Goal: Contribute content: Contribute content

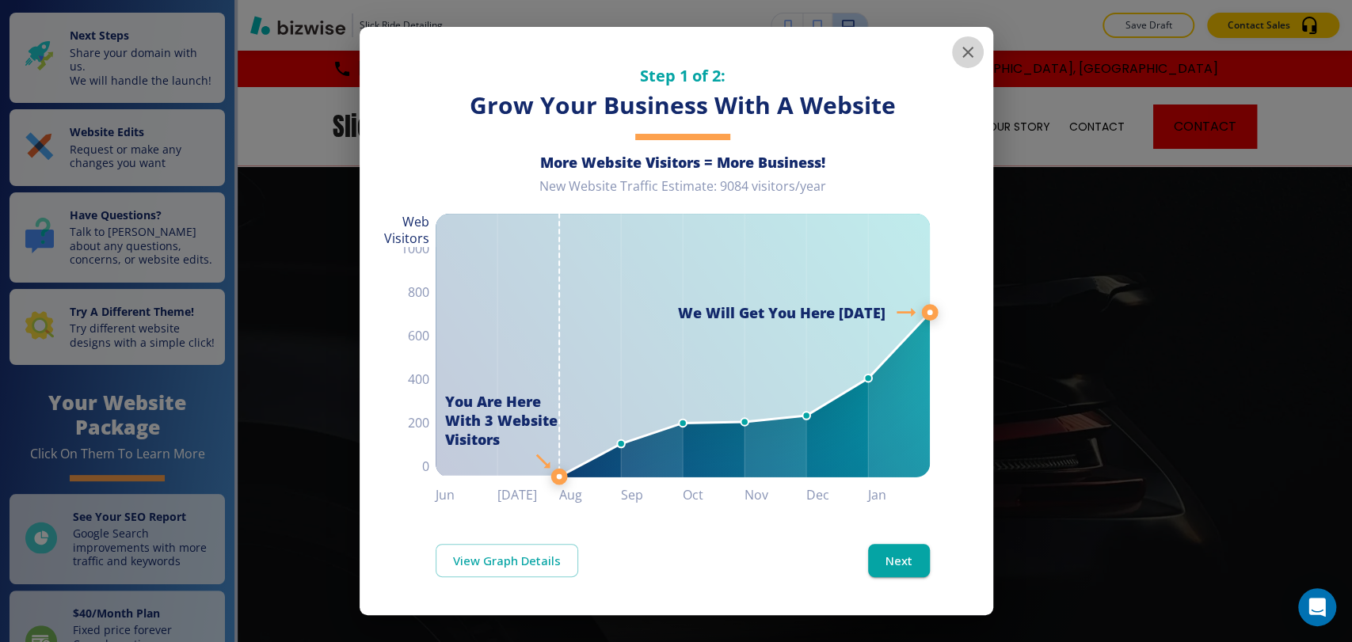
click at [965, 56] on icon "button" at bounding box center [968, 52] width 19 height 19
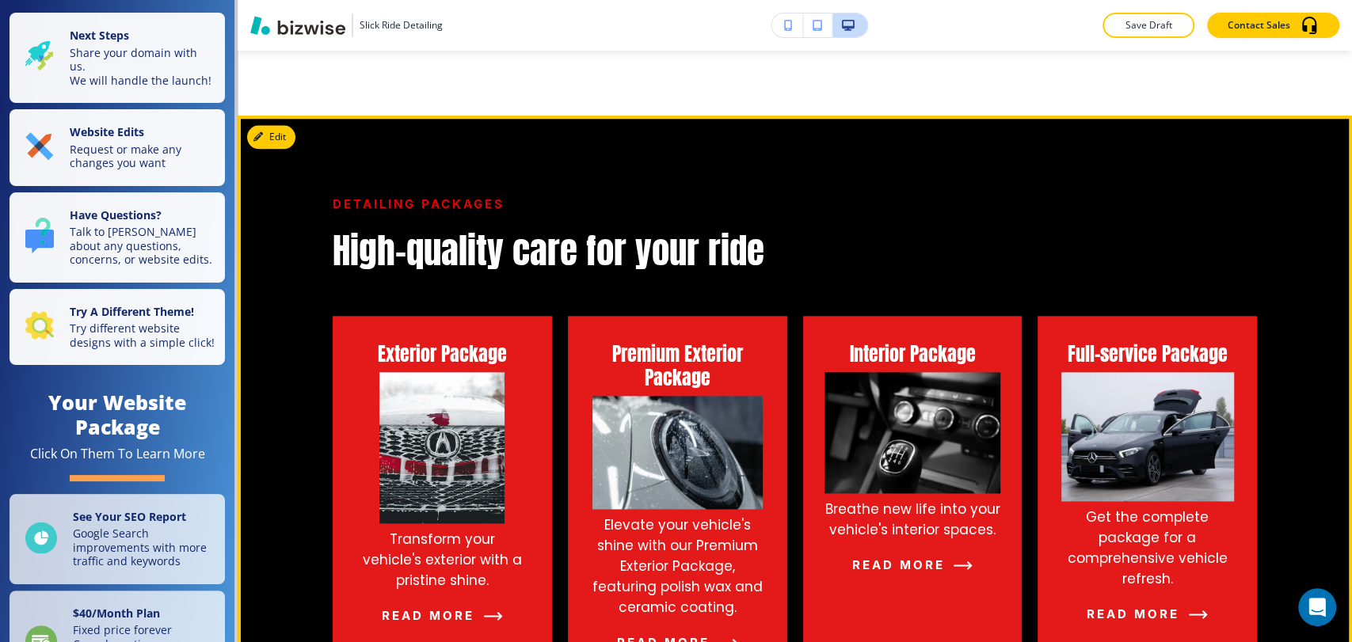
scroll to position [1144, 0]
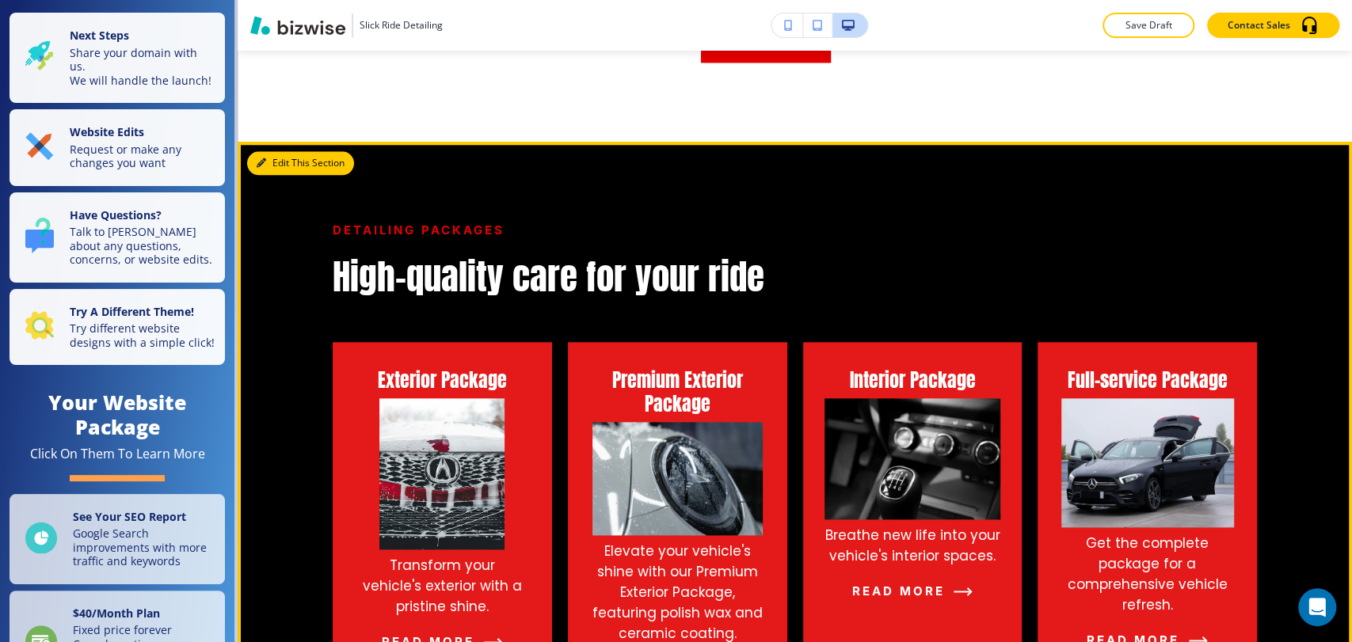
click at [288, 163] on button "Edit This Section" at bounding box center [300, 163] width 107 height 24
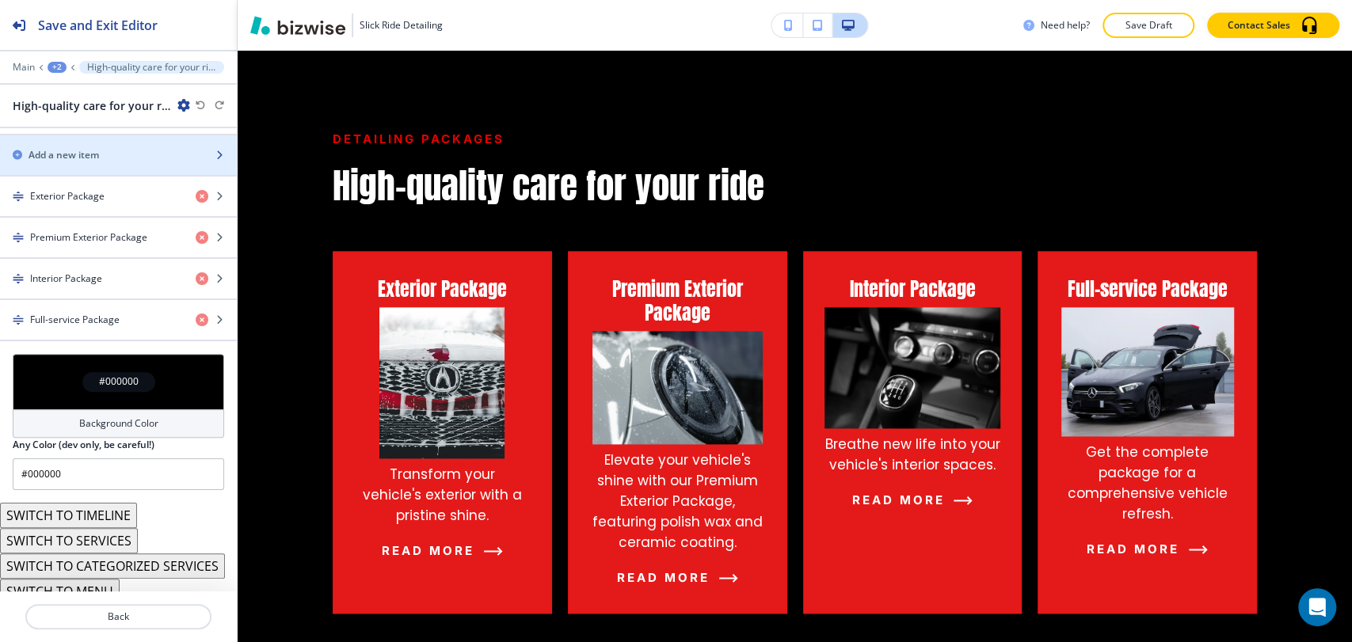
scroll to position [655, 0]
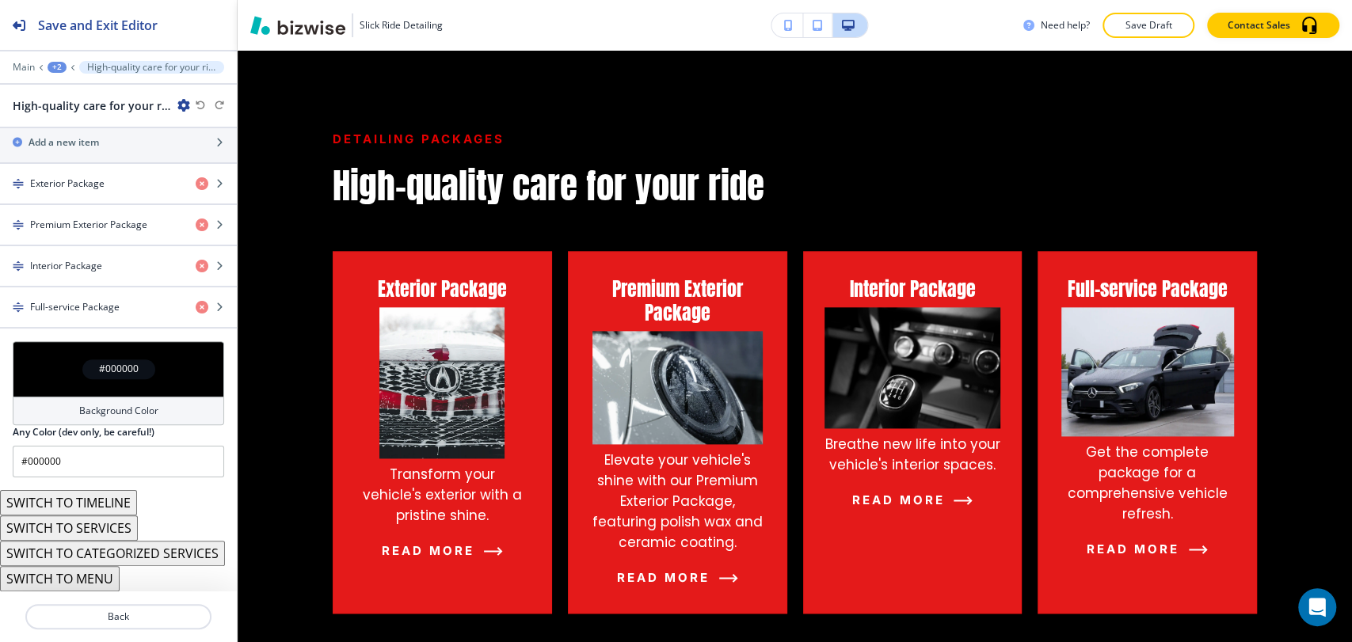
click at [109, 520] on button "SWITCH TO SERVICES" at bounding box center [69, 528] width 138 height 25
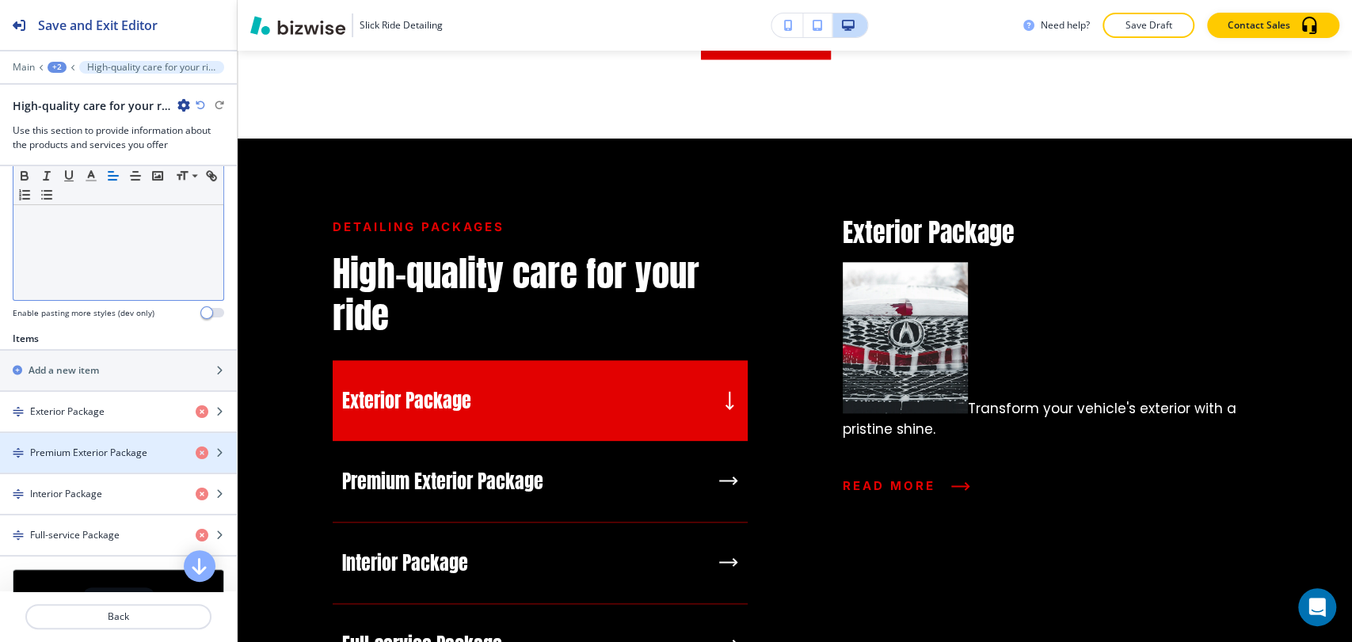
scroll to position [504, 0]
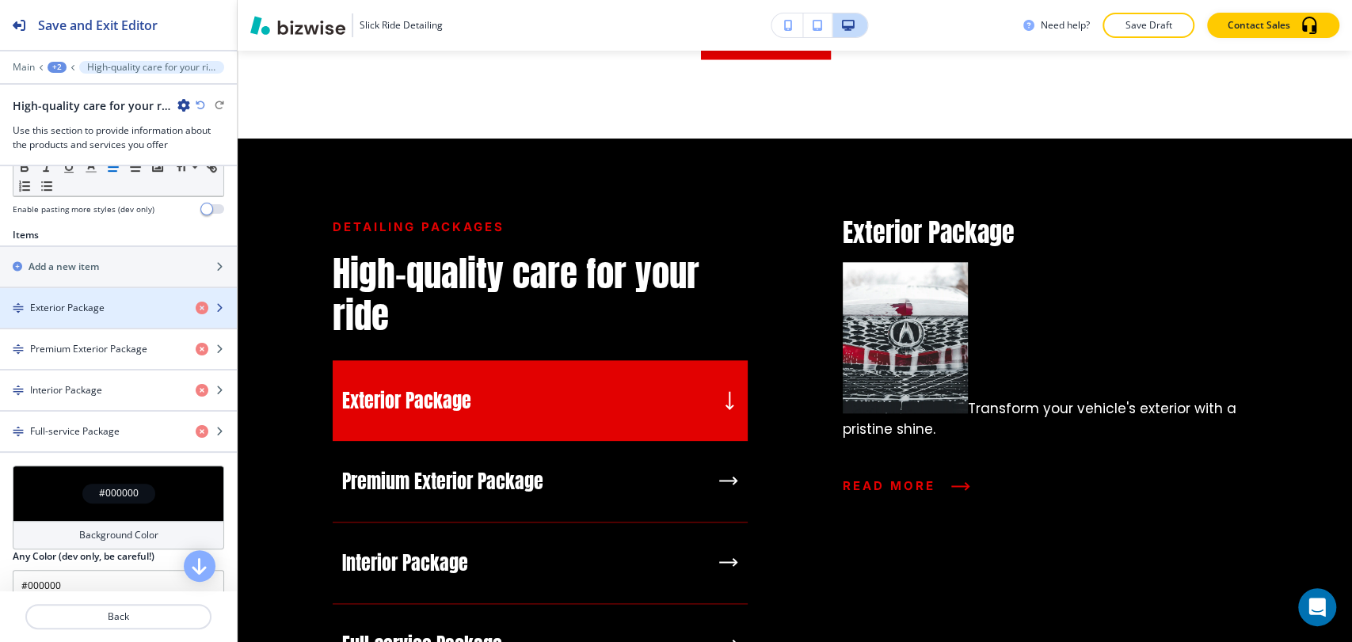
click at [125, 306] on div "Exterior Package" at bounding box center [91, 308] width 183 height 14
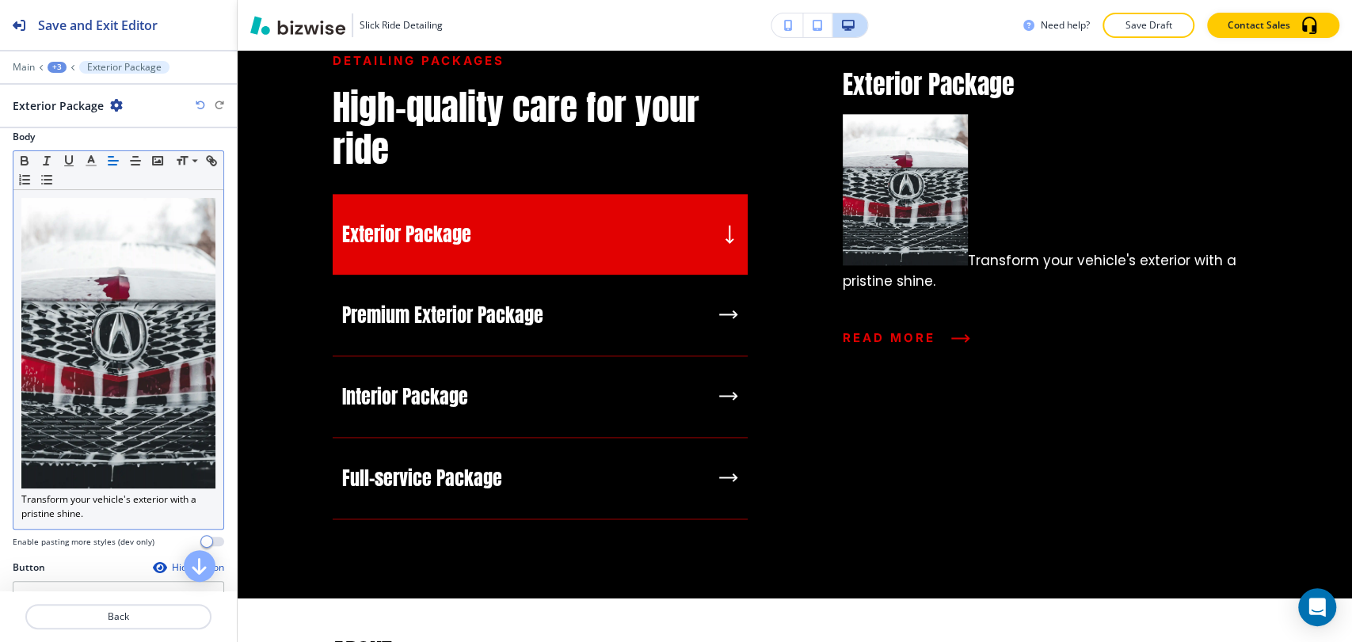
scroll to position [75, 0]
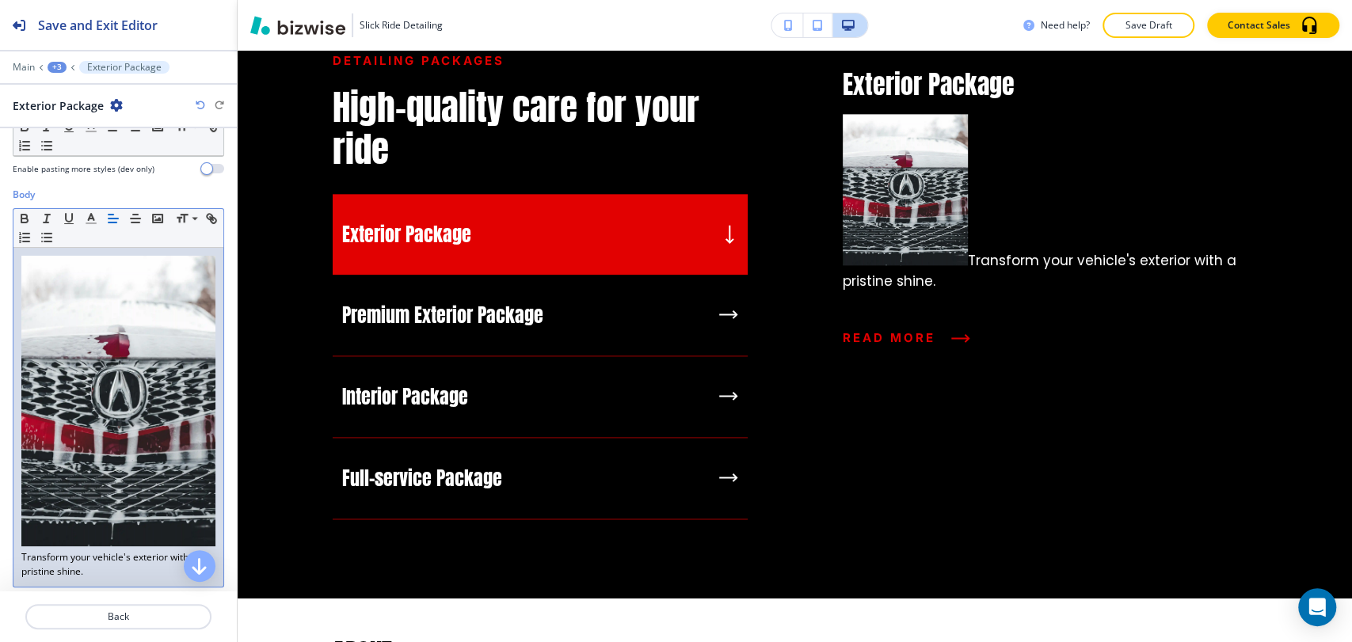
click at [143, 280] on img at bounding box center [118, 401] width 194 height 291
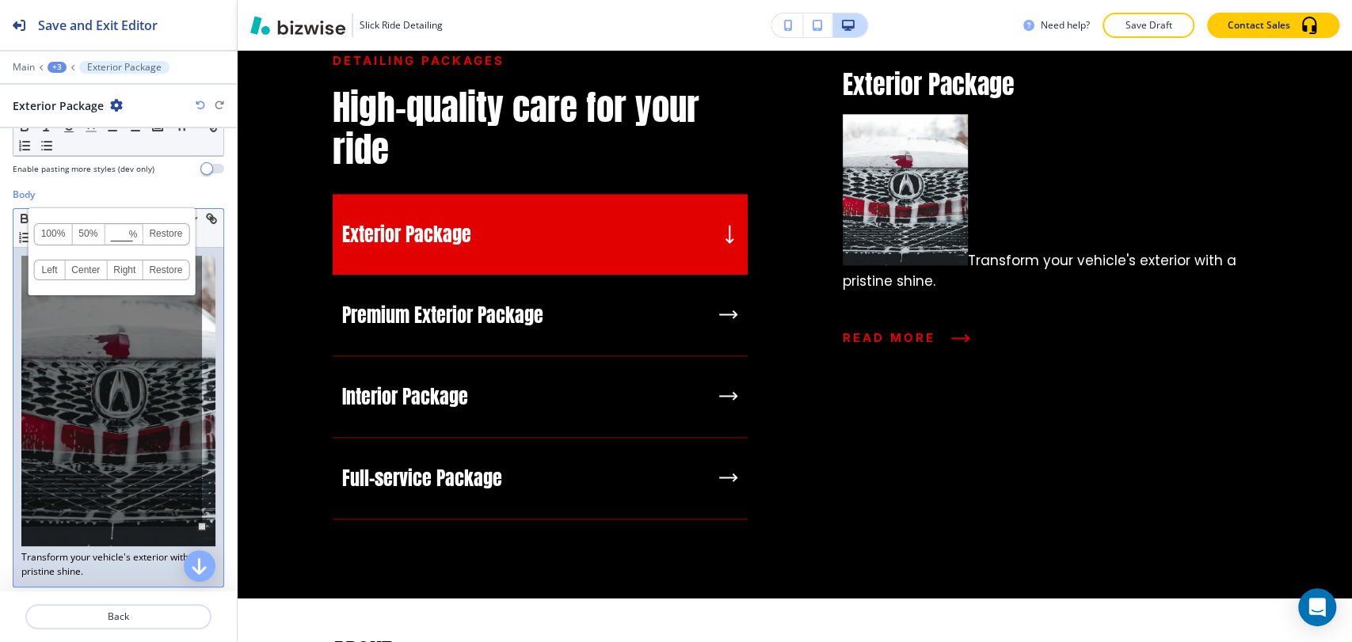
click at [133, 492] on div "100% 50% % Press enter key to apply change! Restore Left Center Right Restore" at bounding box center [111, 391] width 181 height 271
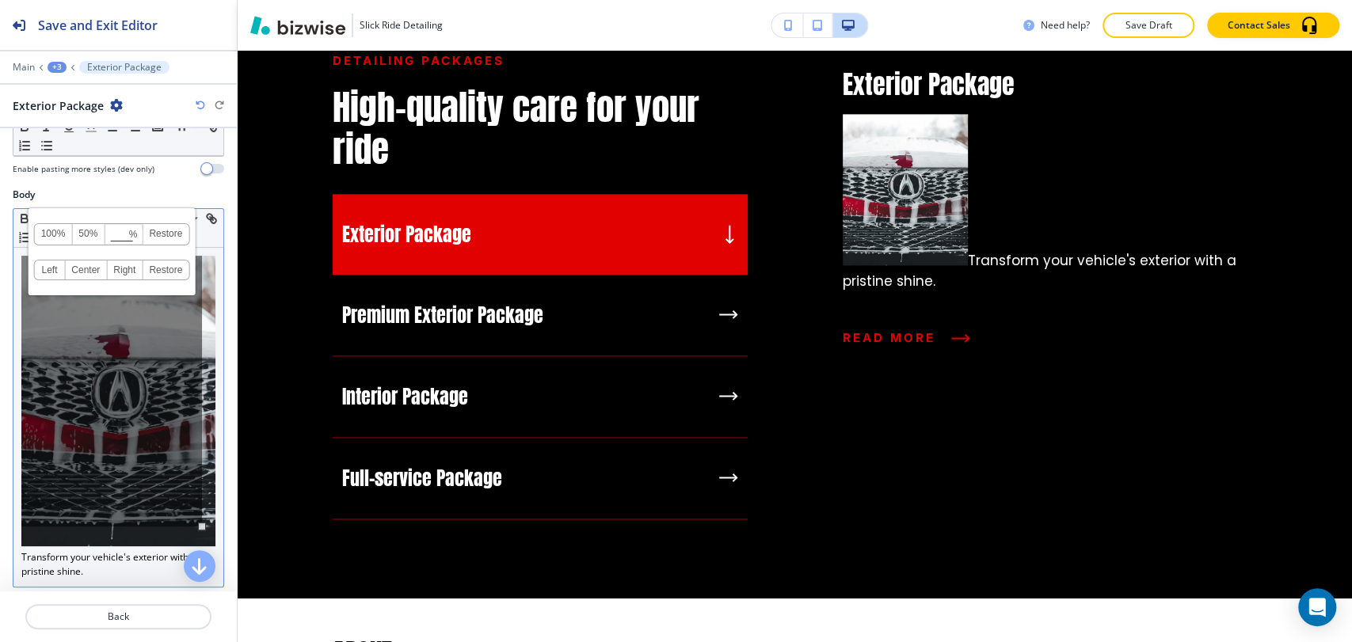
click at [24, 534] on p "Transform your vehicle's exterior with a pristine shine." at bounding box center [118, 417] width 194 height 323
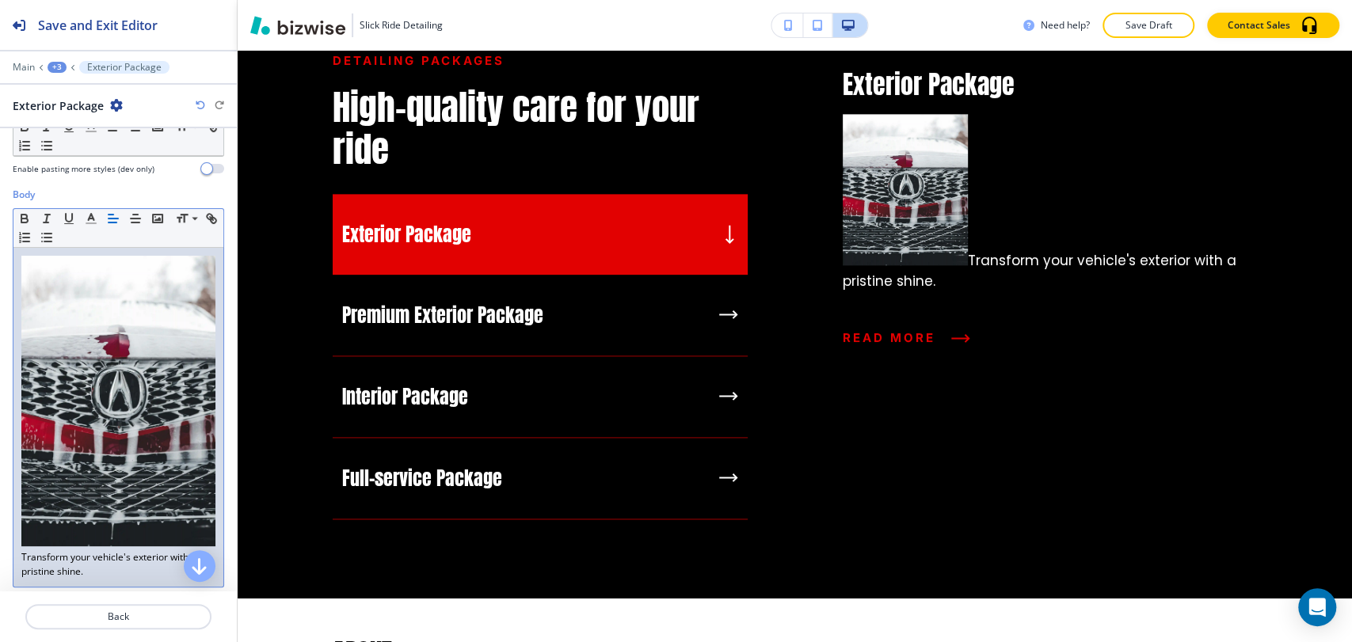
click at [19, 537] on div "Transform your vehicle's exterior with a pristine shine." at bounding box center [118, 417] width 210 height 339
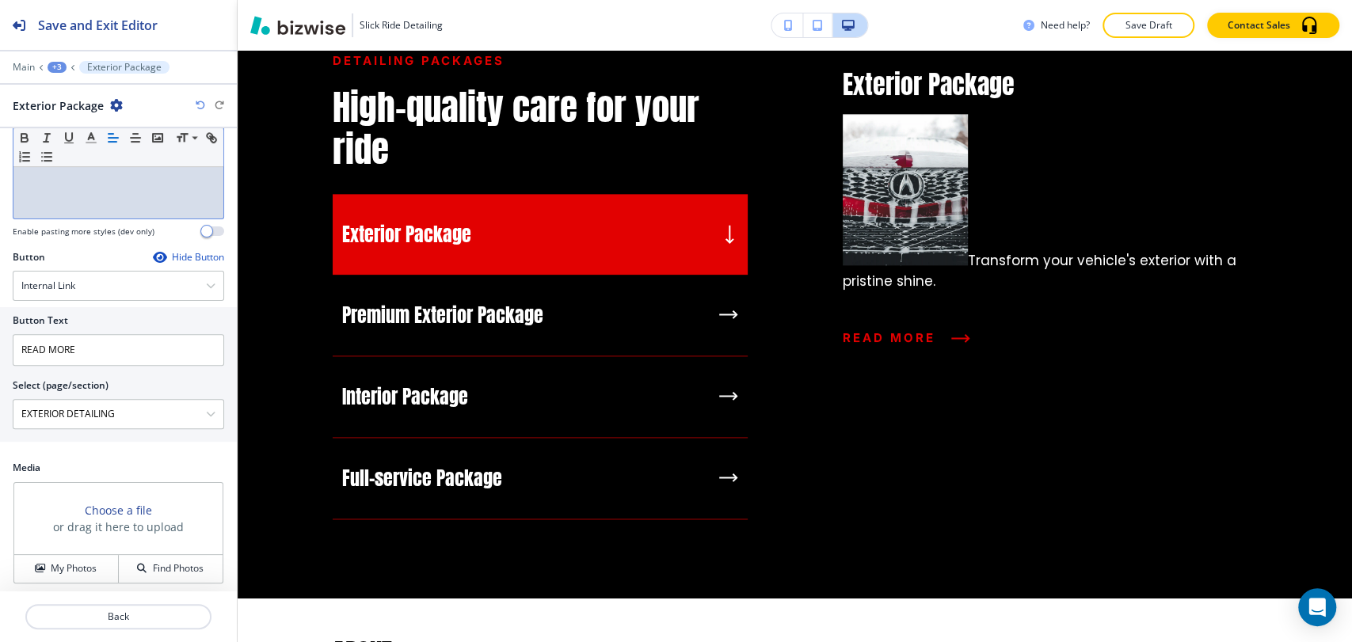
scroll to position [314, 0]
click at [80, 566] on h4 "My Photos" at bounding box center [74, 565] width 46 height 14
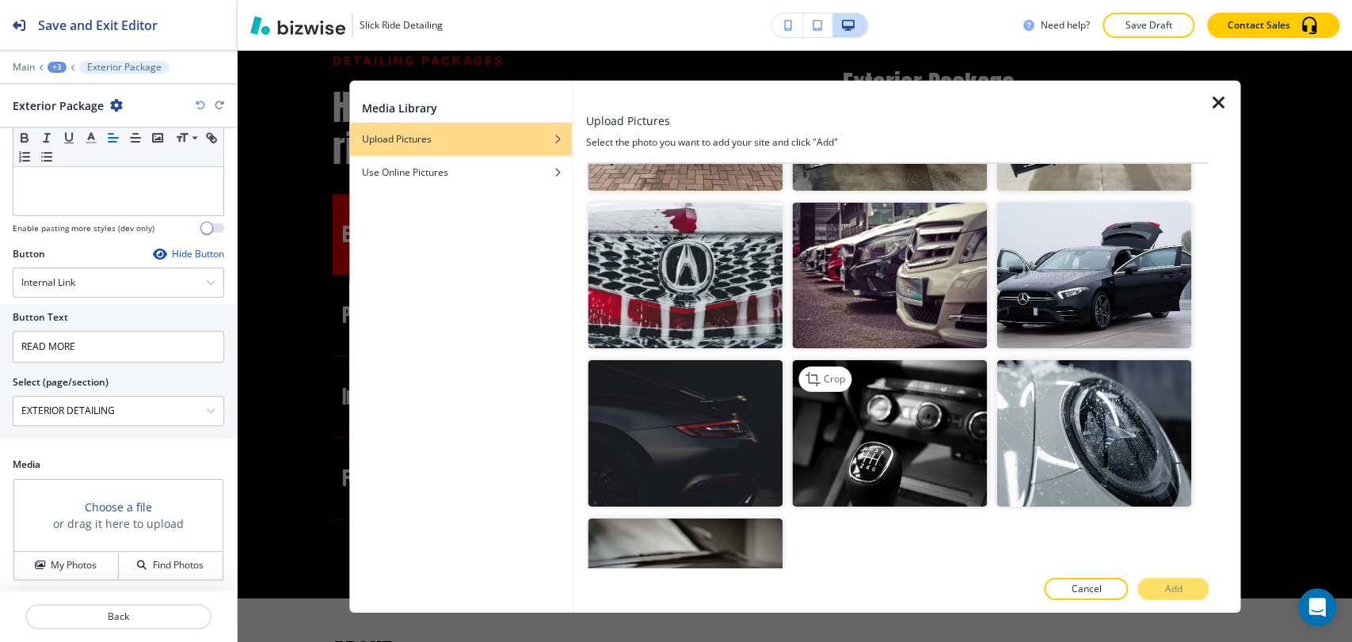
scroll to position [1838, 0]
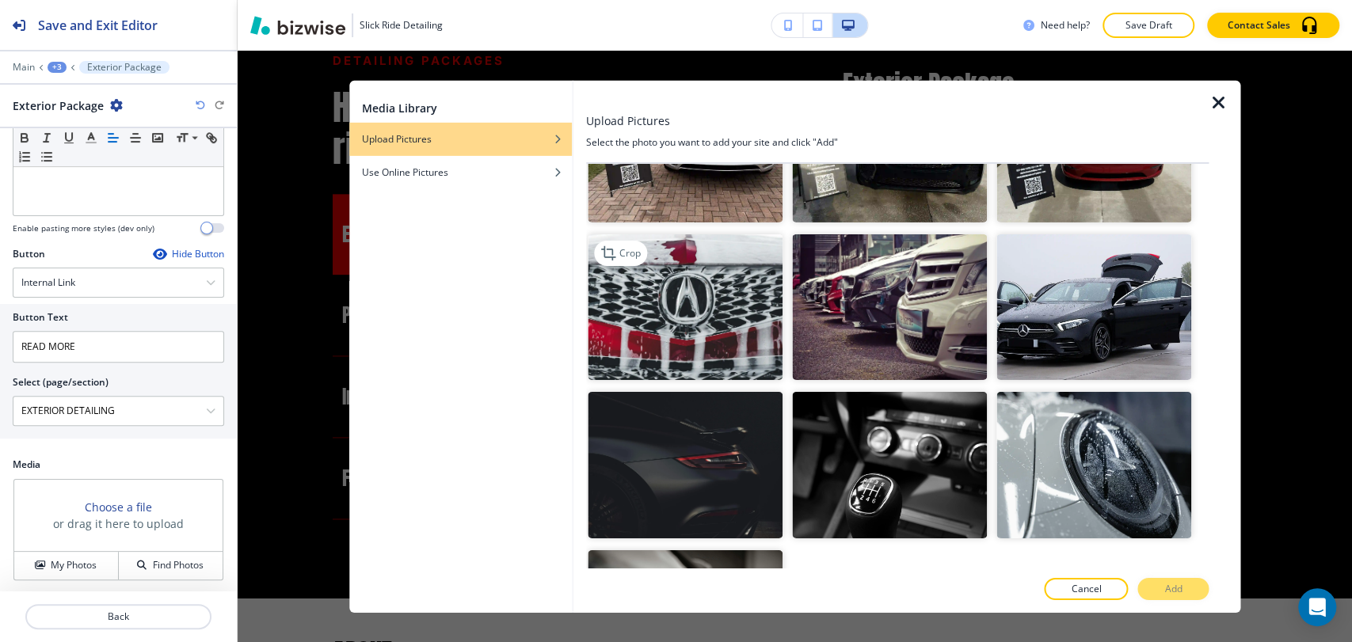
click at [693, 262] on img "button" at bounding box center [685, 307] width 195 height 147
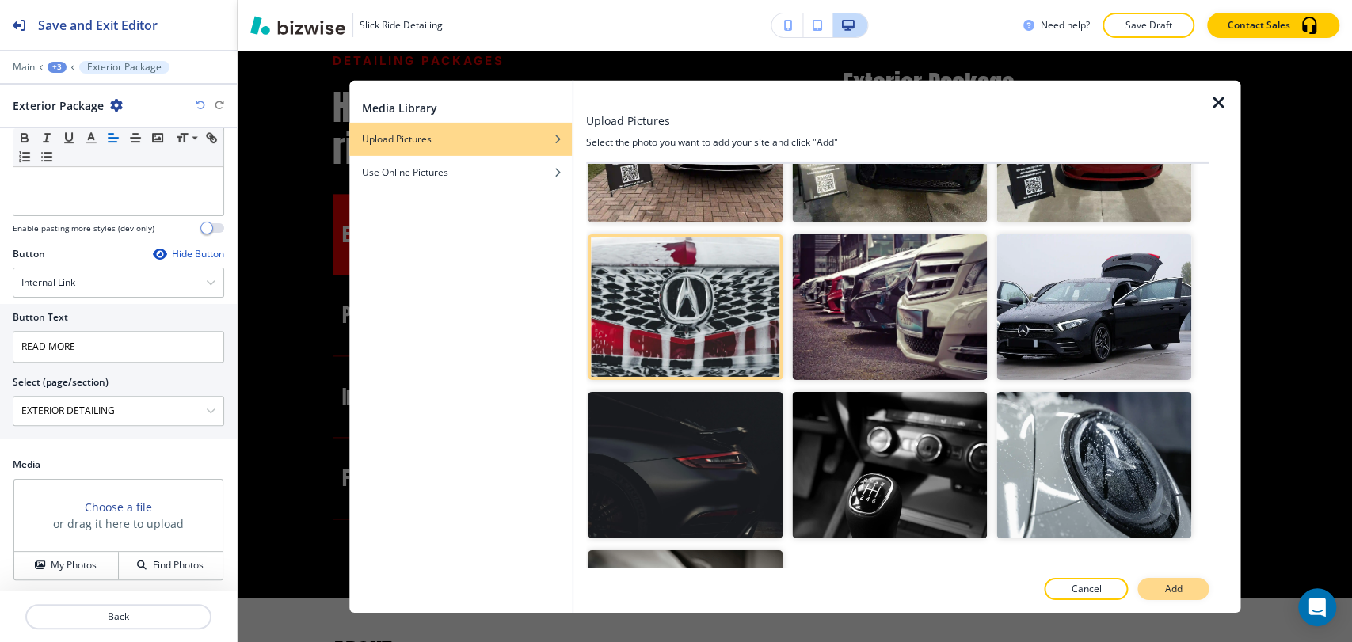
click at [1172, 583] on p "Add" at bounding box center [1173, 589] width 17 height 14
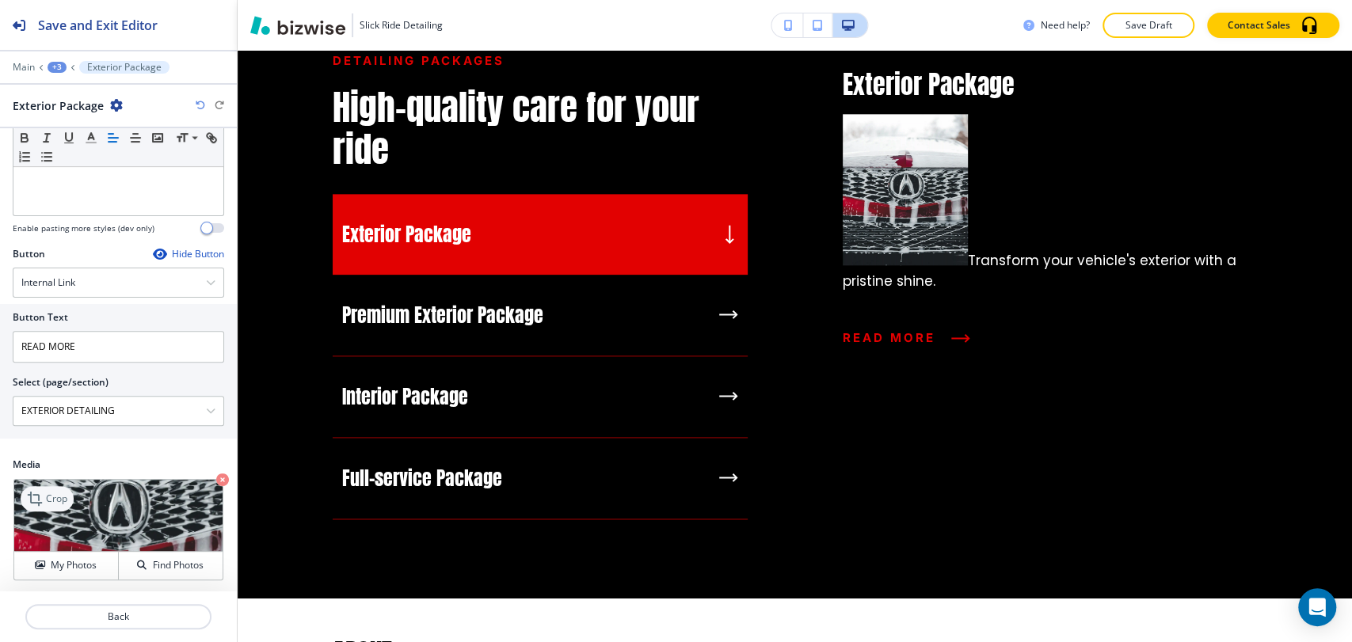
click at [55, 496] on p "Crop" at bounding box center [56, 499] width 21 height 14
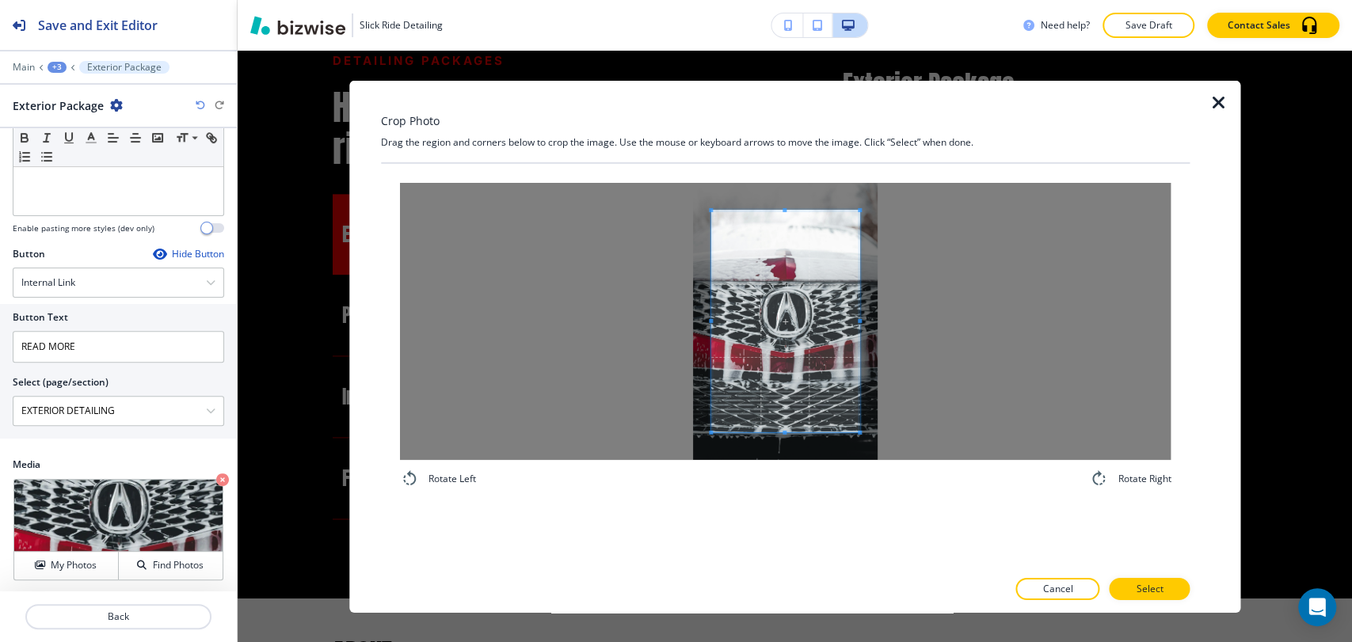
click at [665, 318] on div at bounding box center [785, 320] width 771 height 277
click at [906, 322] on div at bounding box center [785, 320] width 771 height 277
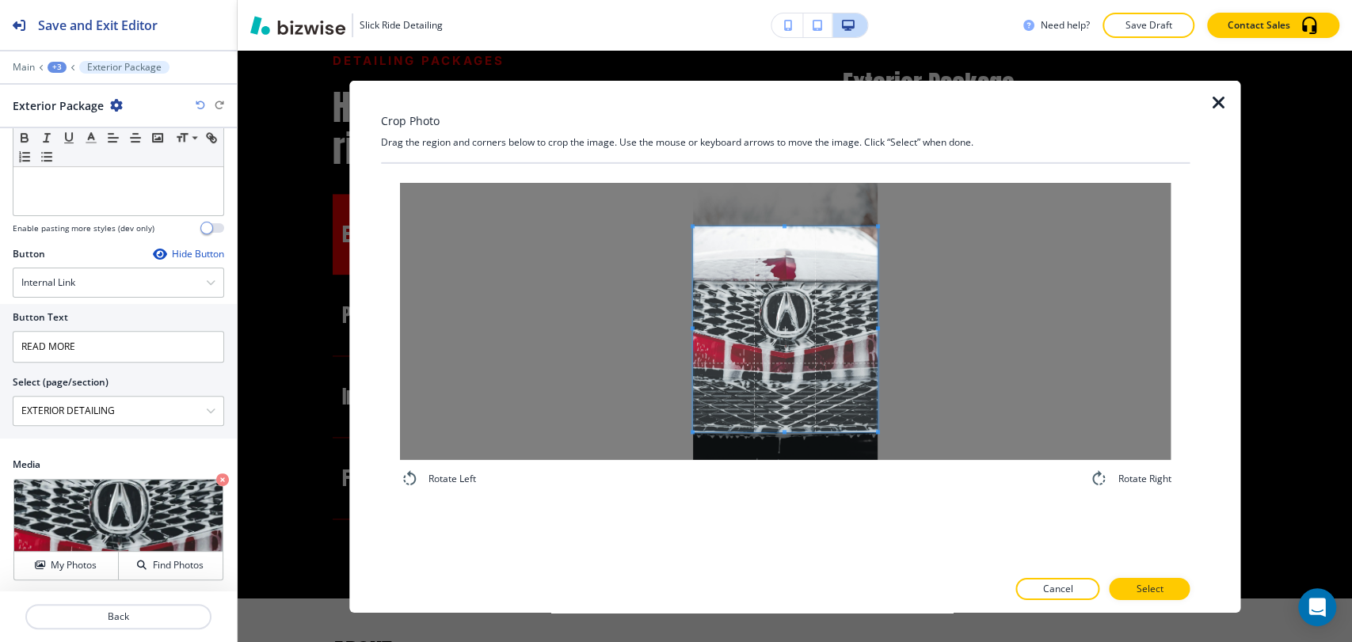
click at [786, 226] on span at bounding box center [785, 226] width 4 height 4
click at [791, 406] on span at bounding box center [784, 337] width 185 height 204
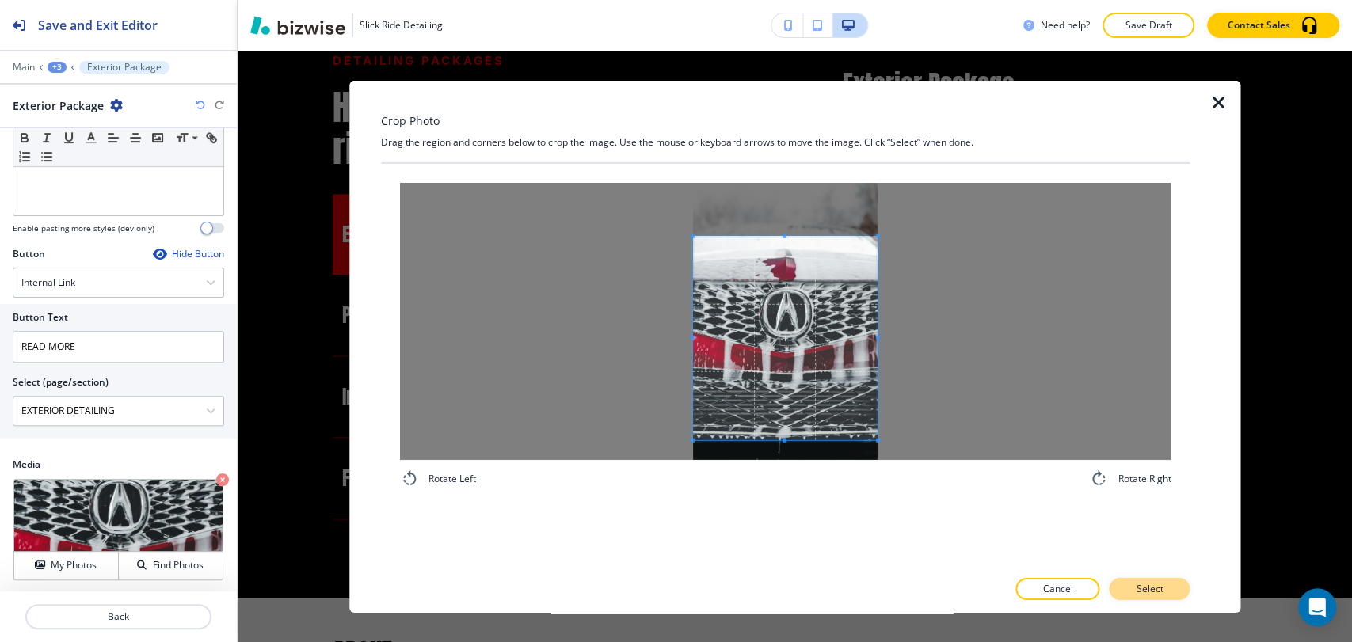
click at [1149, 584] on p "Select" at bounding box center [1149, 589] width 27 height 14
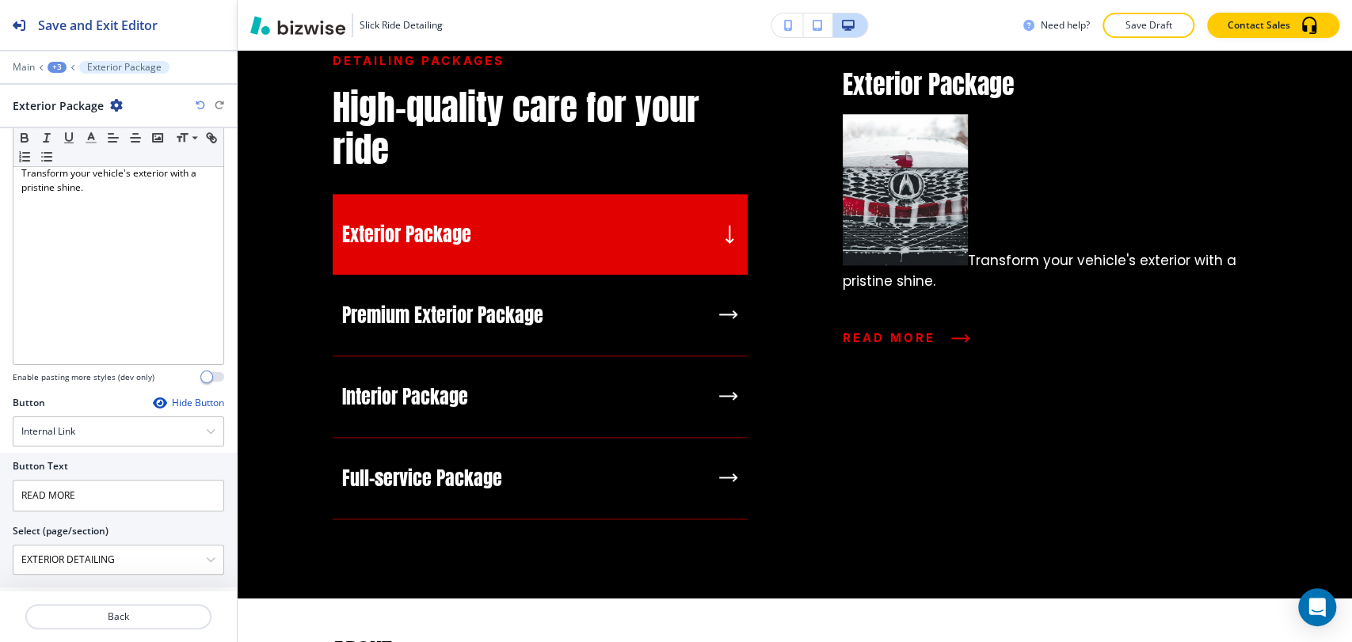
scroll to position [0, 0]
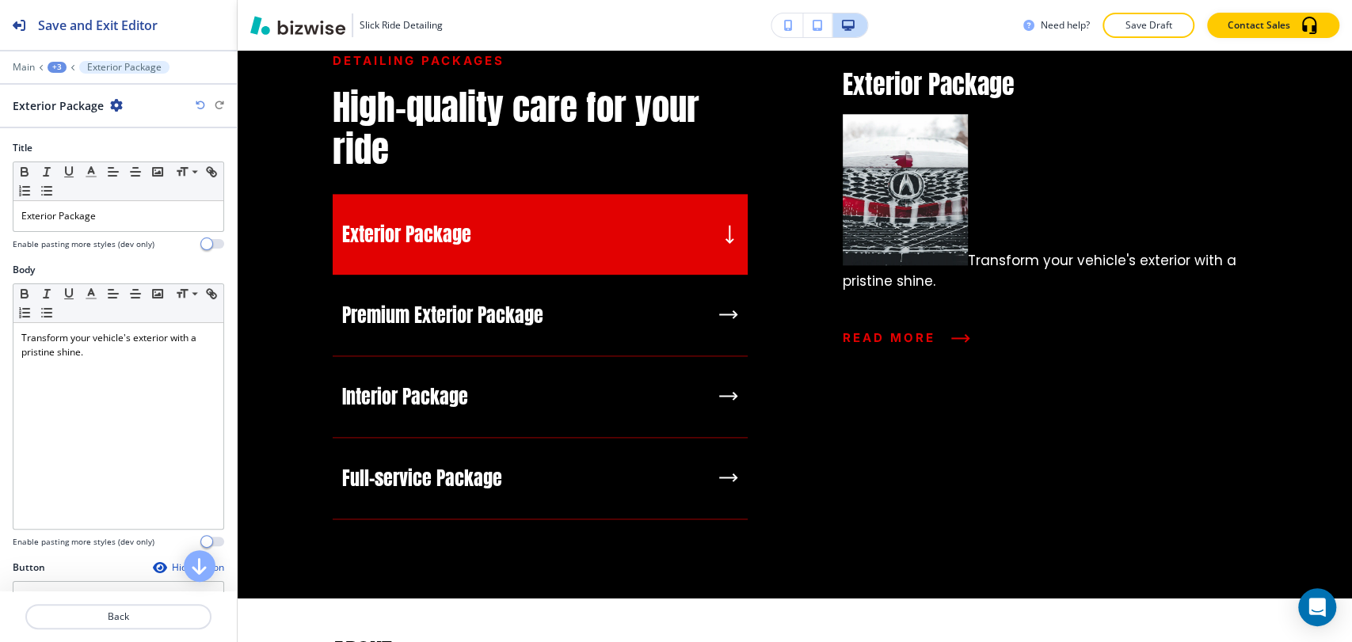
click at [56, 68] on div "+3" at bounding box center [57, 67] width 19 height 11
click at [95, 148] on p "High-quality care for your ride" at bounding box center [98, 149] width 81 height 14
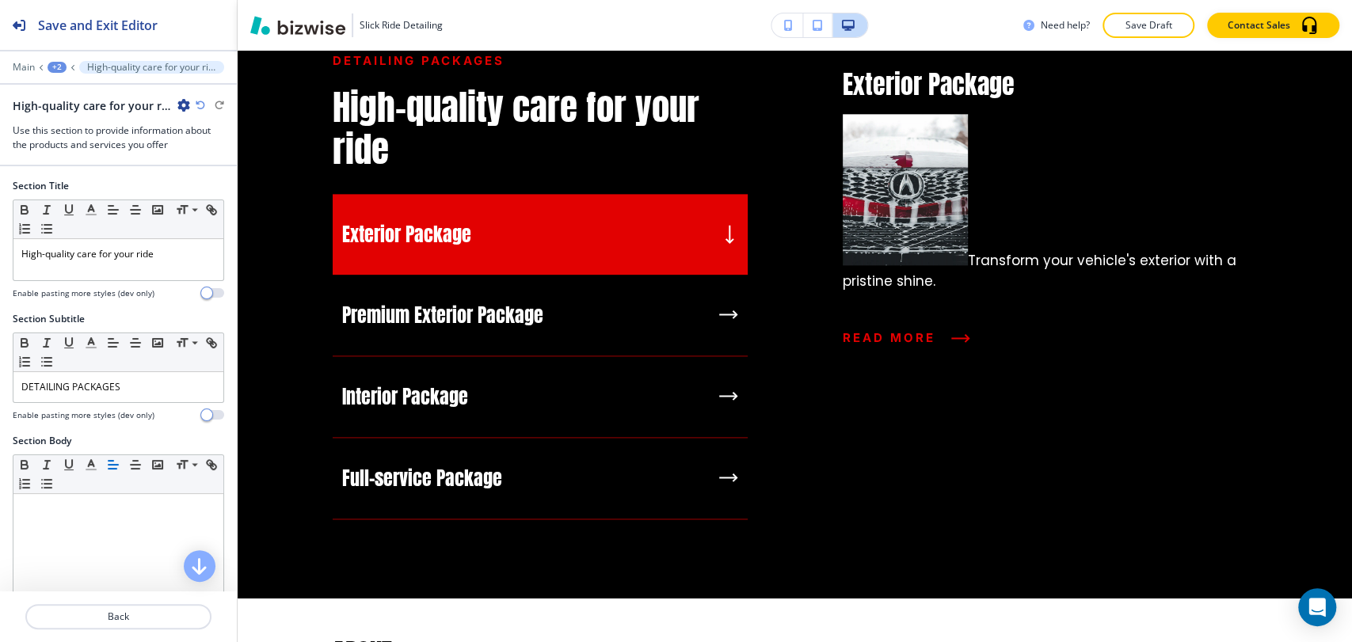
scroll to position [1235, 0]
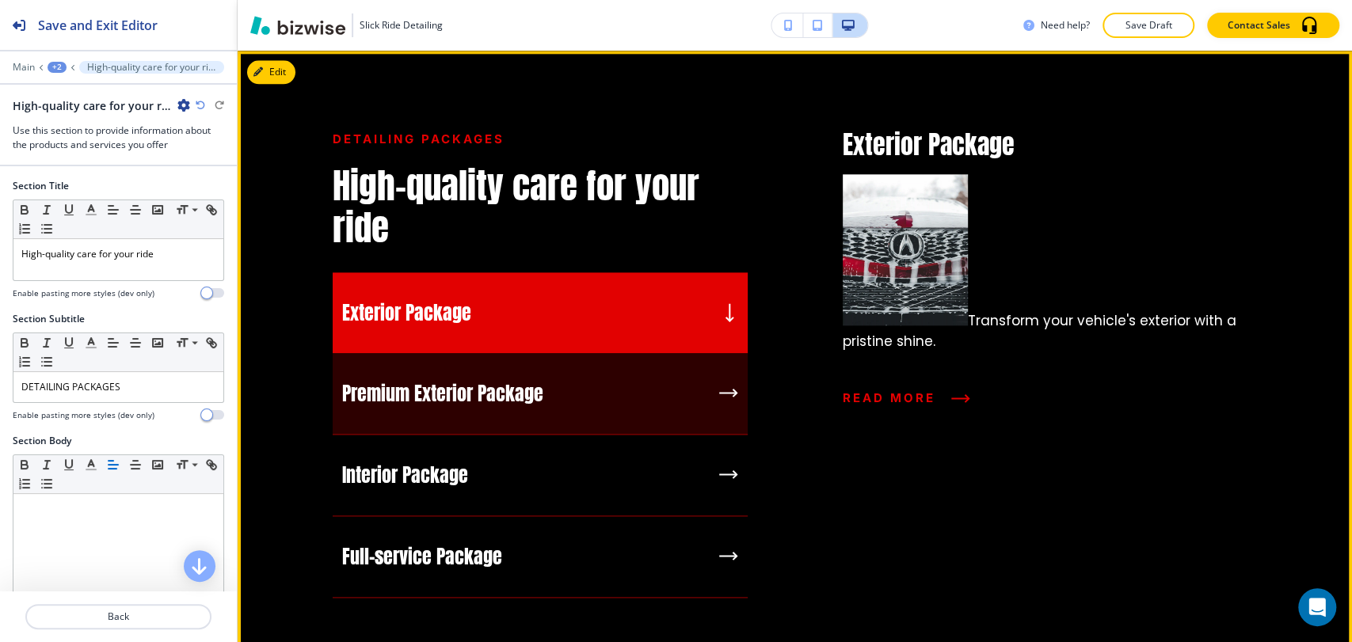
click at [596, 390] on div "Premium Exterior Package" at bounding box center [540, 394] width 415 height 82
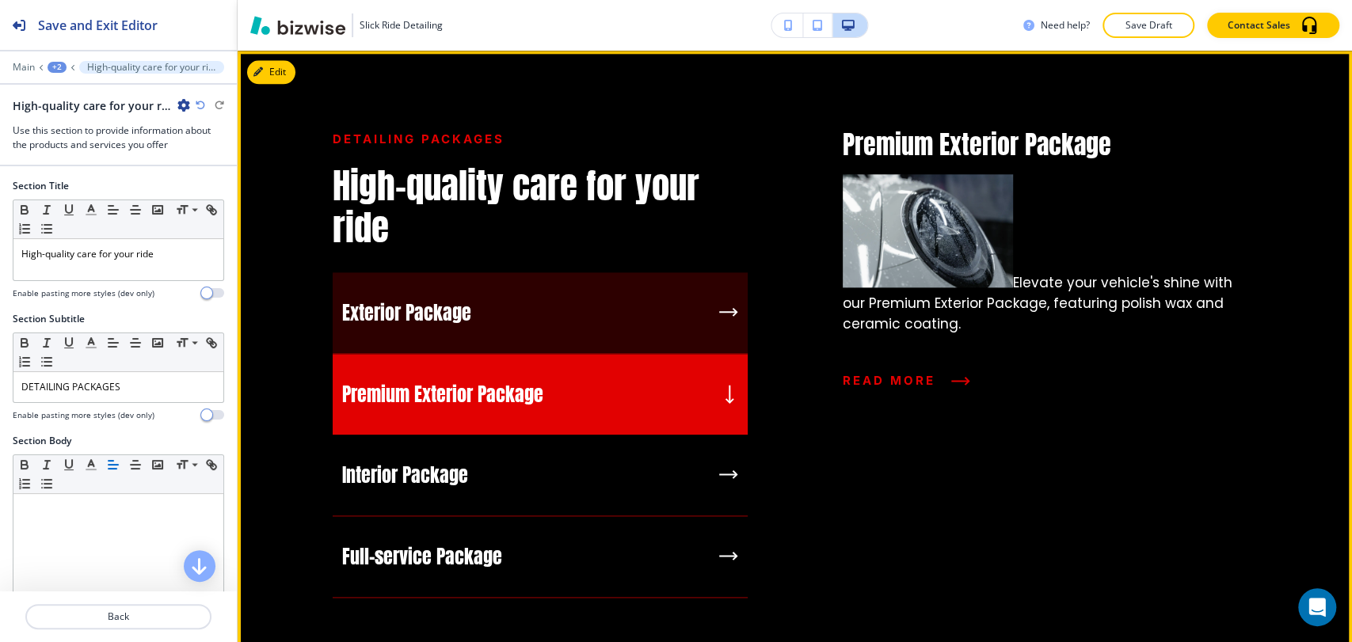
click at [593, 325] on div "Exterior Package" at bounding box center [540, 314] width 415 height 82
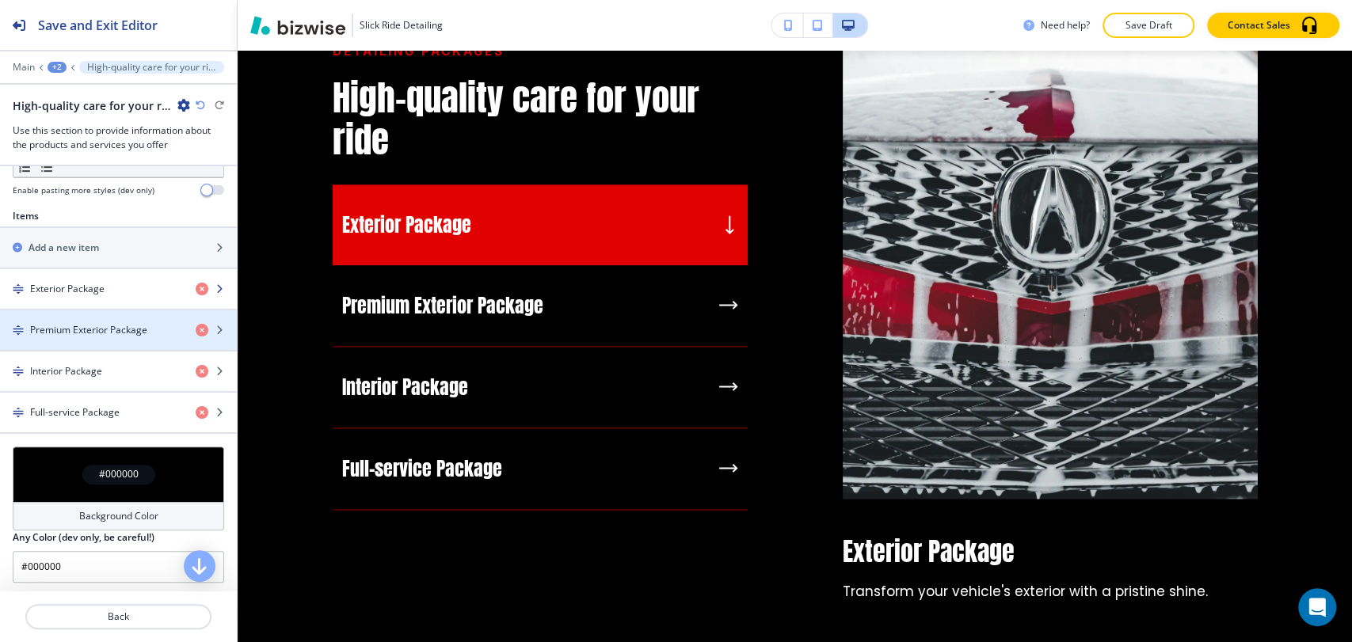
scroll to position [528, 0]
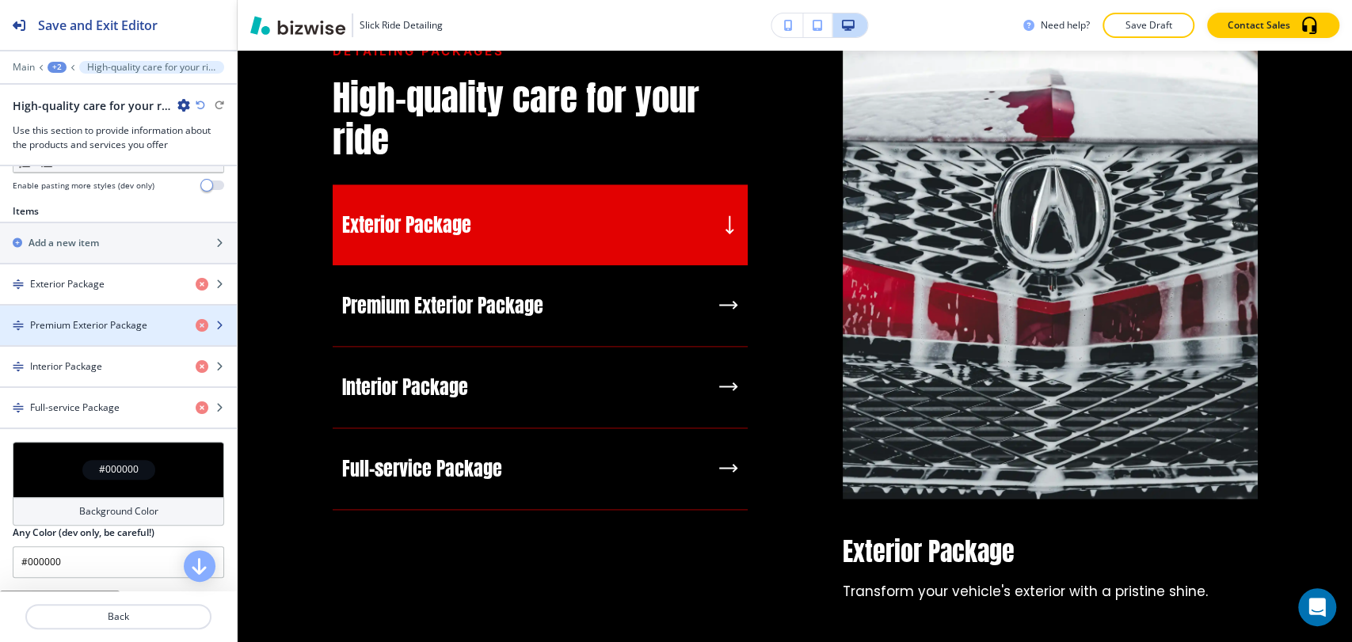
click at [109, 333] on div "button" at bounding box center [118, 339] width 237 height 13
click at [110, 309] on div "button" at bounding box center [118, 312] width 237 height 13
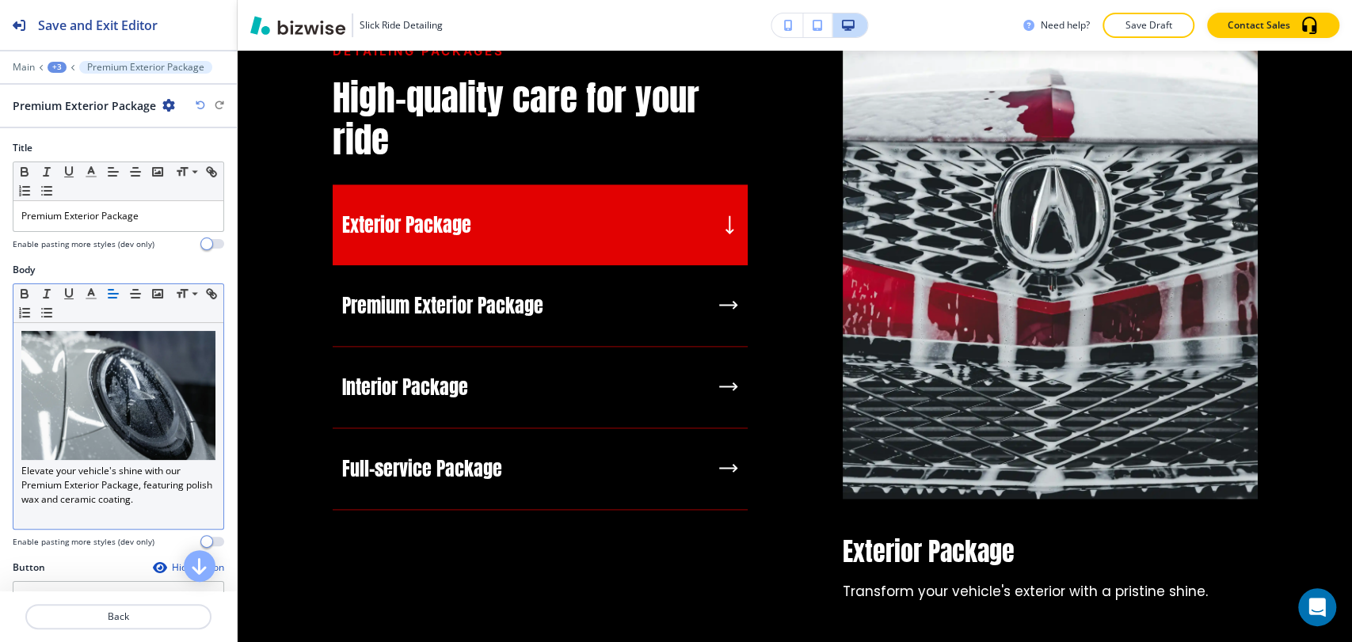
click at [22, 459] on p "Elevate your vehicle's shine with our Premium Exterior Package, featuring polis…" at bounding box center [118, 419] width 194 height 176
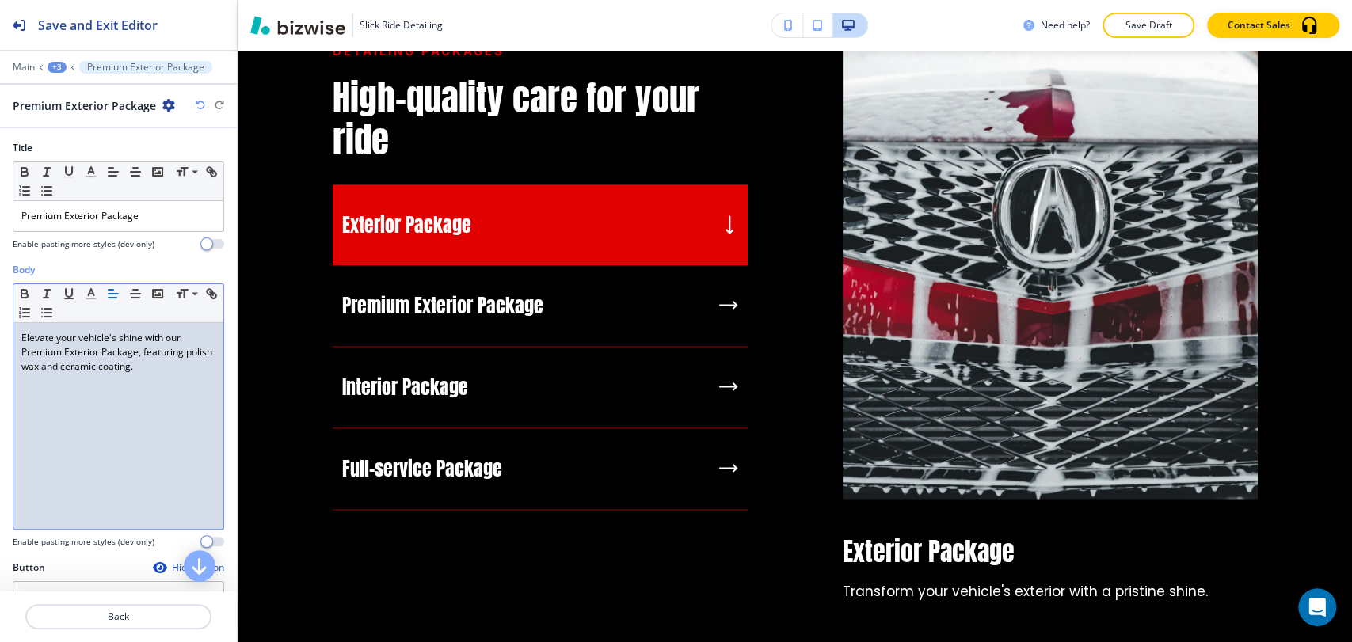
scroll to position [88, 0]
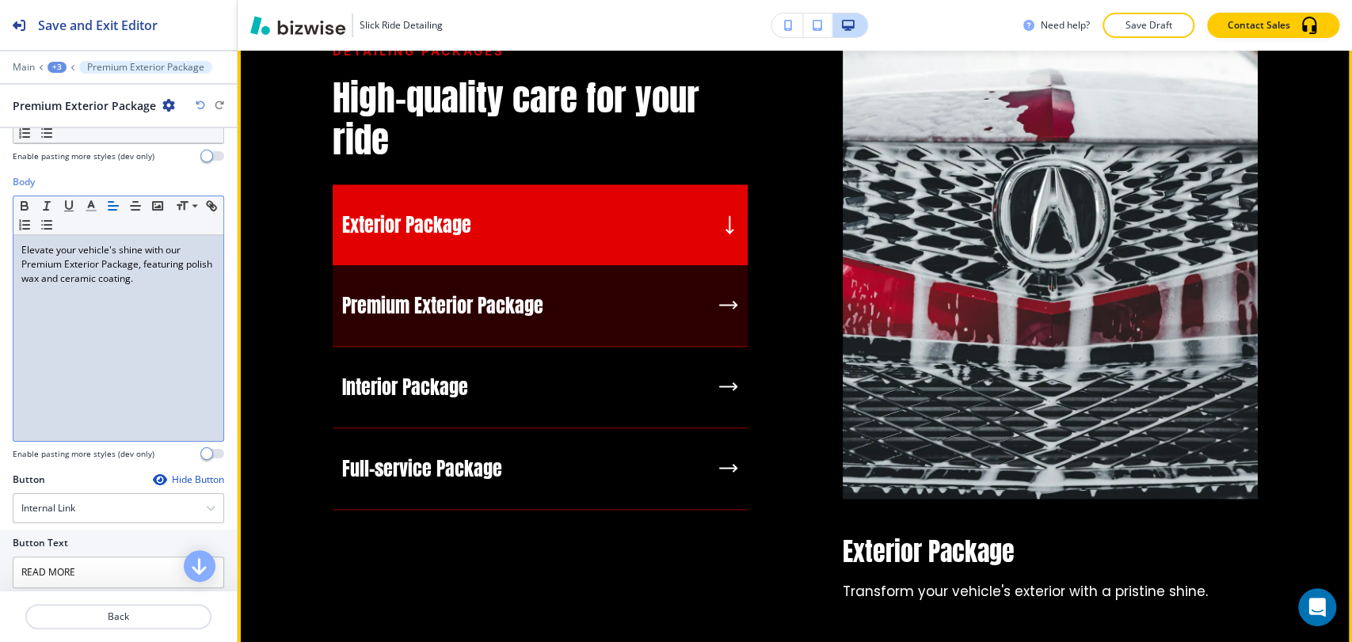
click at [475, 306] on link "Premium Exterior Package" at bounding box center [442, 306] width 201 height 29
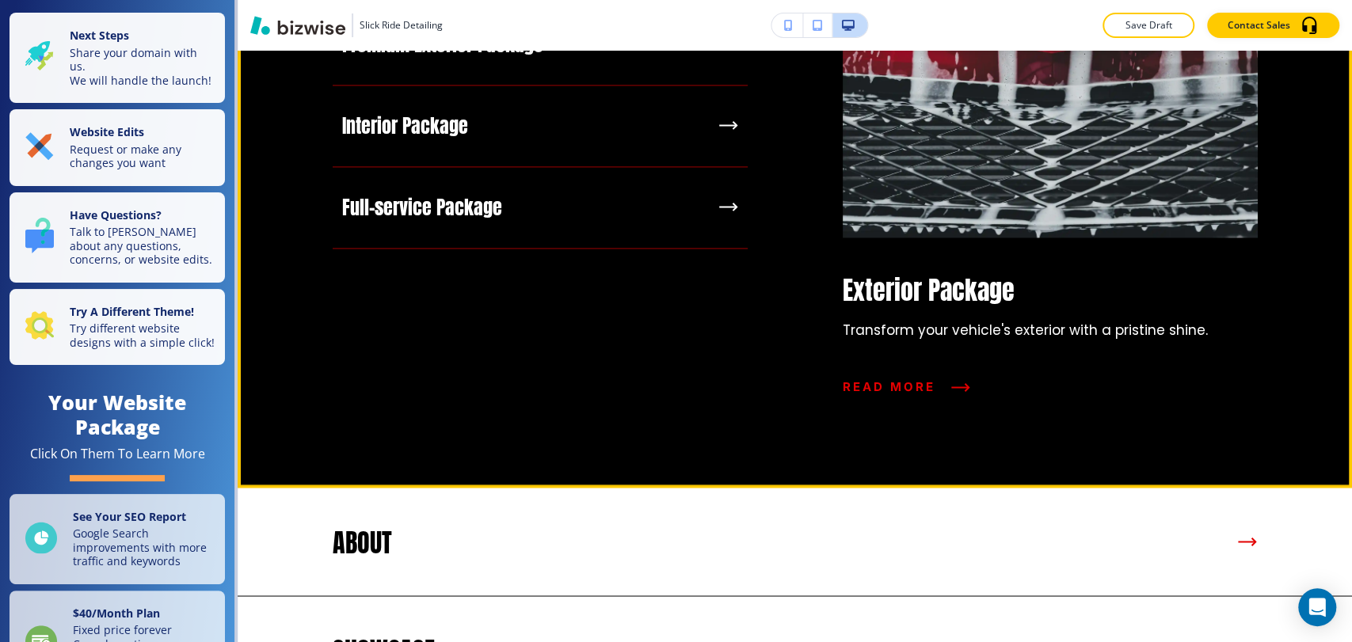
scroll to position [1232, 0]
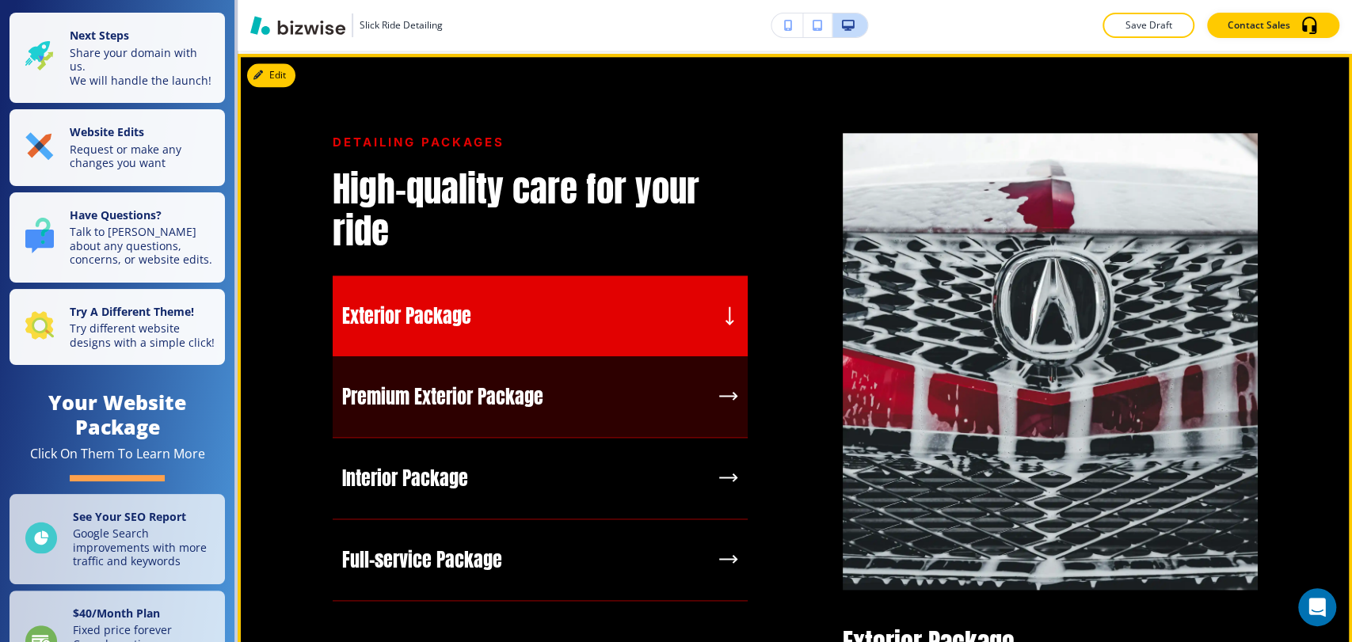
click at [501, 407] on link "Premium Exterior Package" at bounding box center [442, 397] width 201 height 29
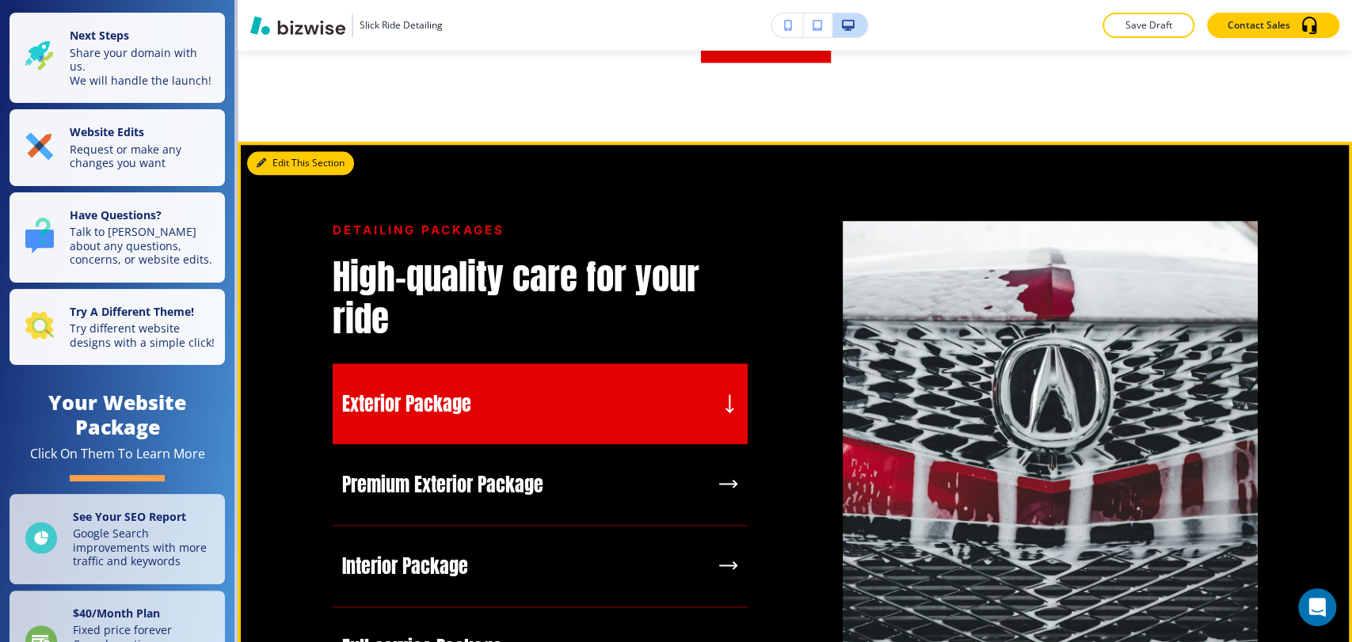
click at [278, 171] on button "Edit This Section" at bounding box center [300, 163] width 107 height 24
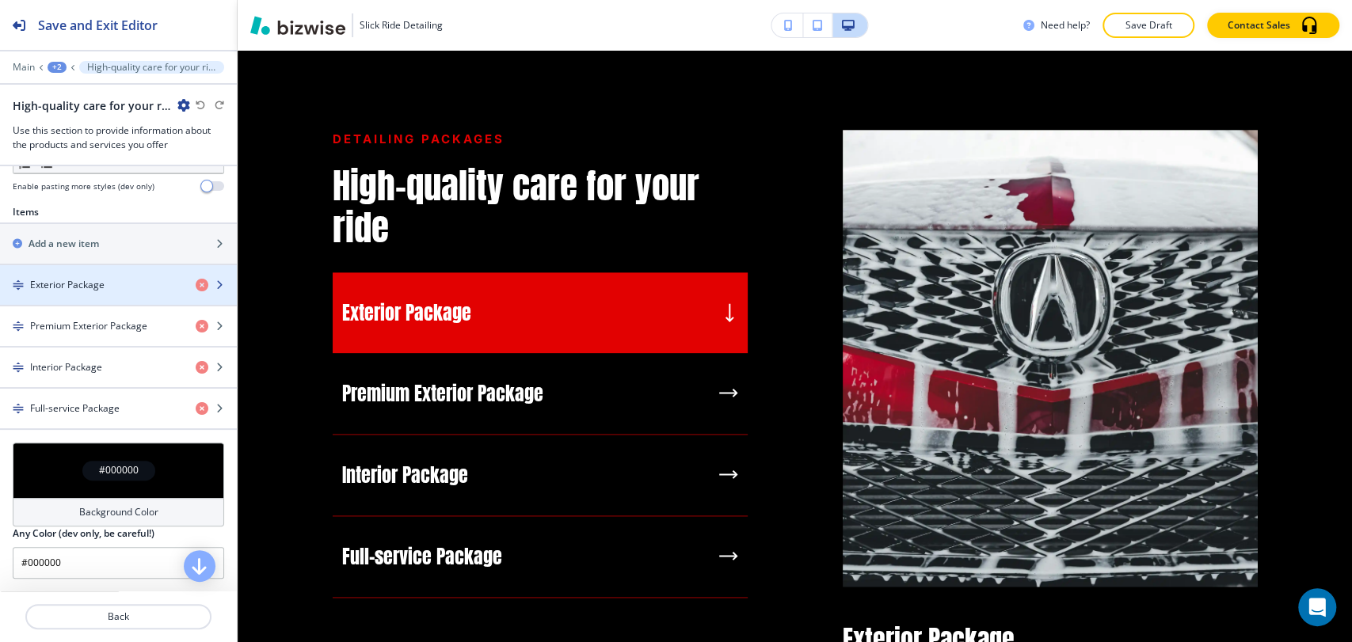
scroll to position [528, 0]
click at [88, 280] on h4 "Exterior Package" at bounding box center [67, 284] width 74 height 14
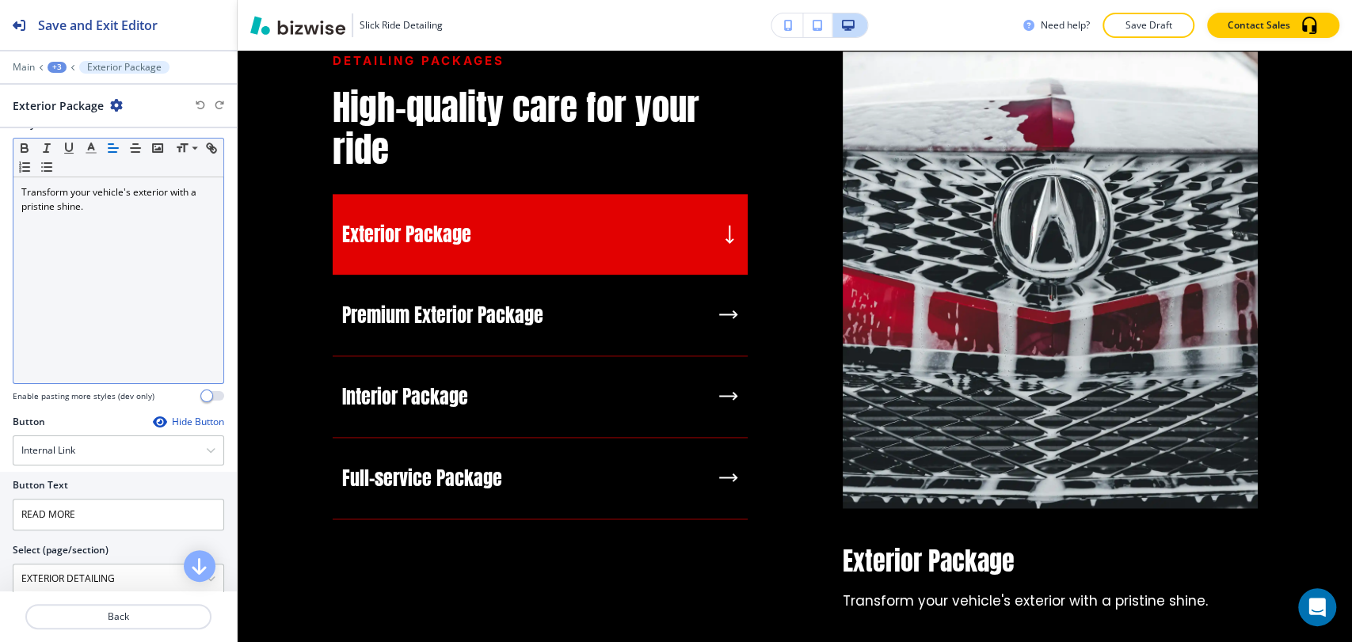
scroll to position [0, 0]
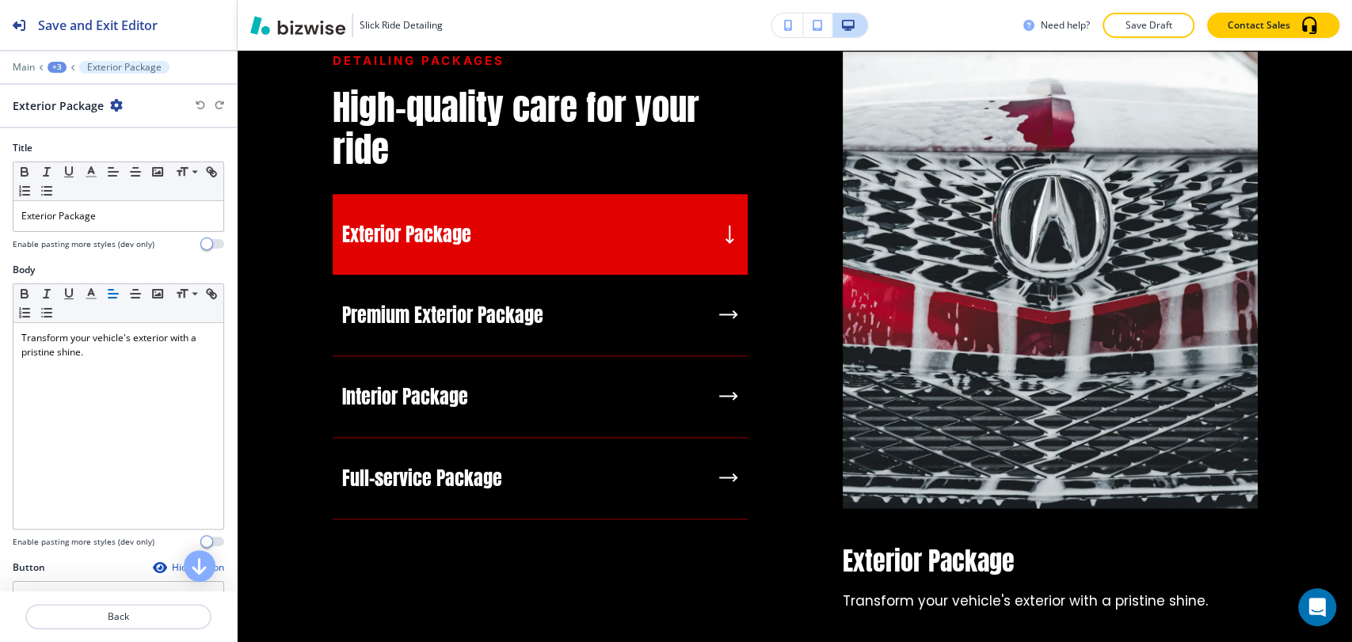
click at [49, 71] on div "+3" at bounding box center [57, 67] width 19 height 11
click at [78, 148] on p "High-quality care for your ride" at bounding box center [98, 149] width 81 height 14
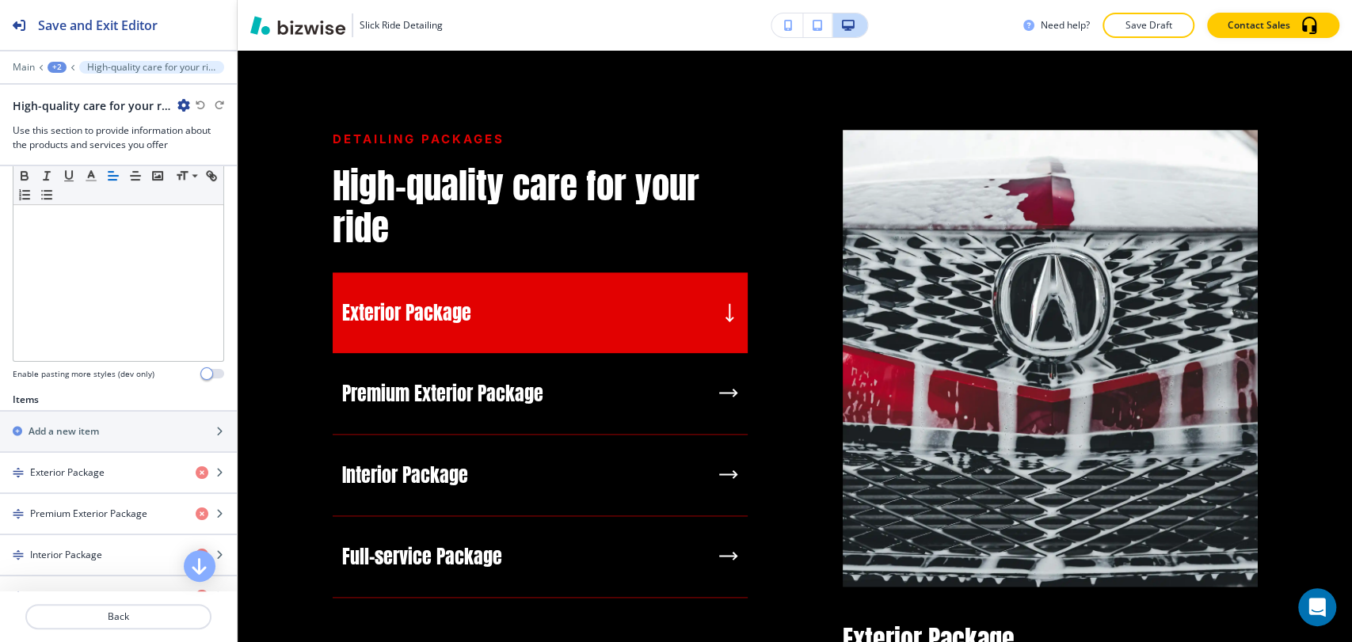
scroll to position [528, 0]
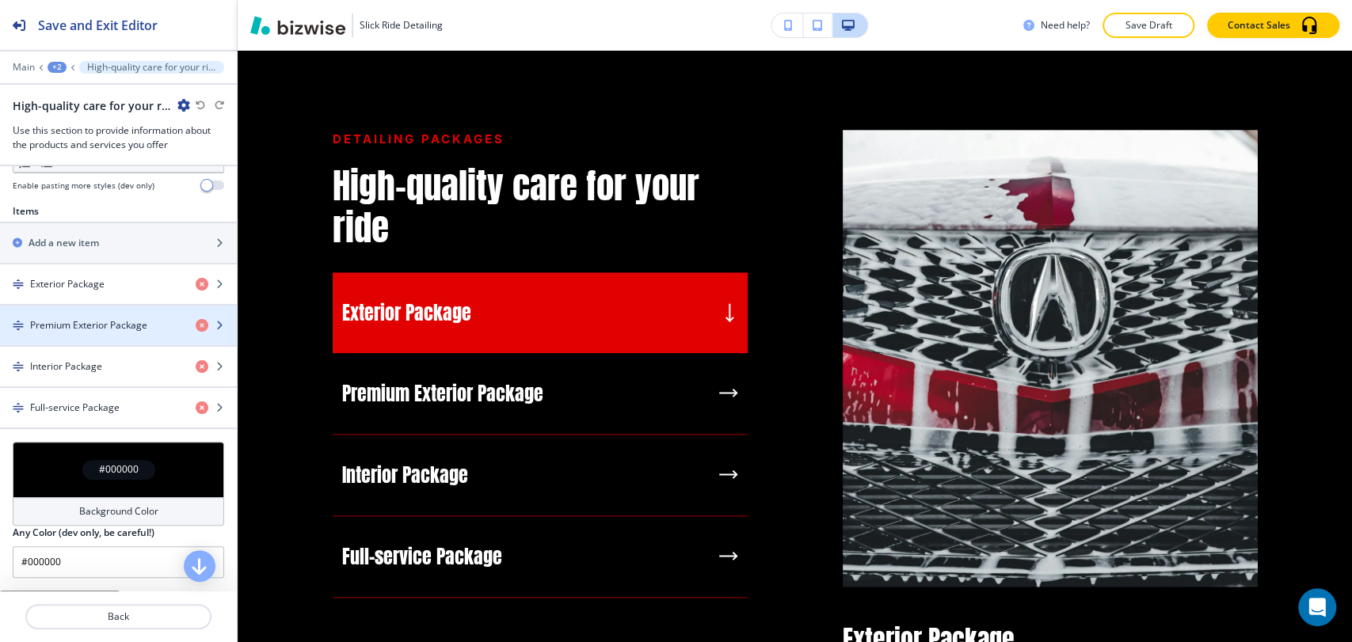
click at [102, 323] on h4 "Premium Exterior Package" at bounding box center [88, 325] width 117 height 14
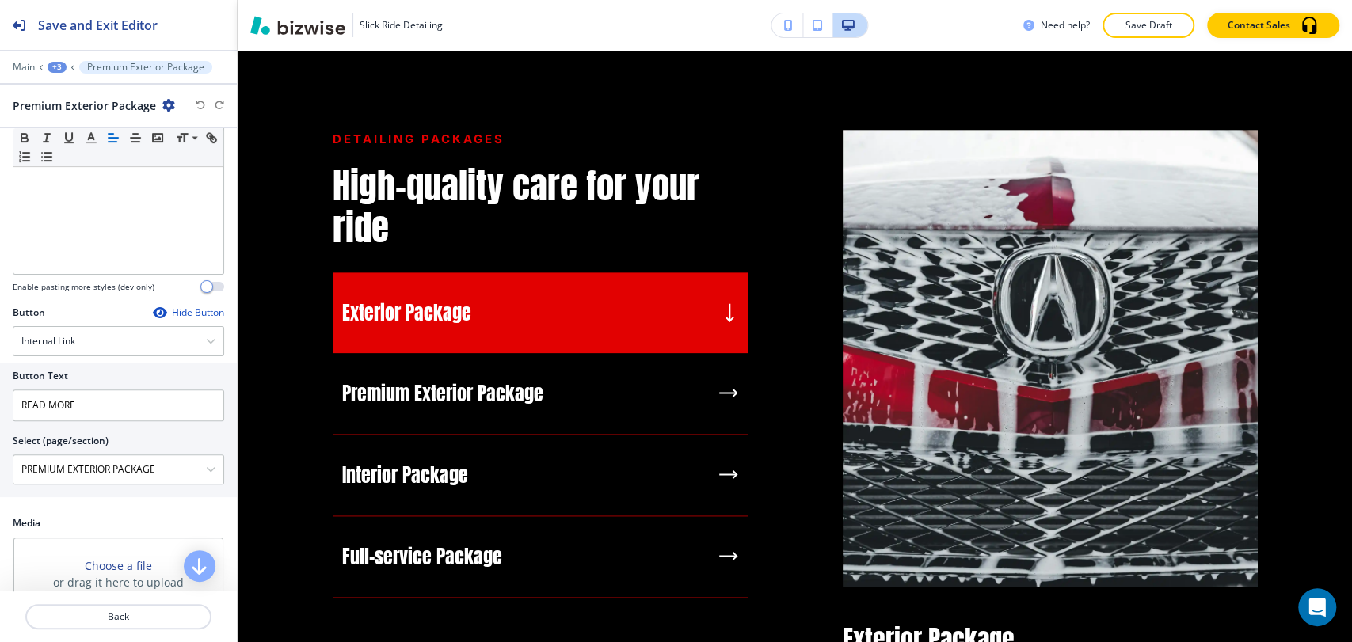
scroll to position [314, 0]
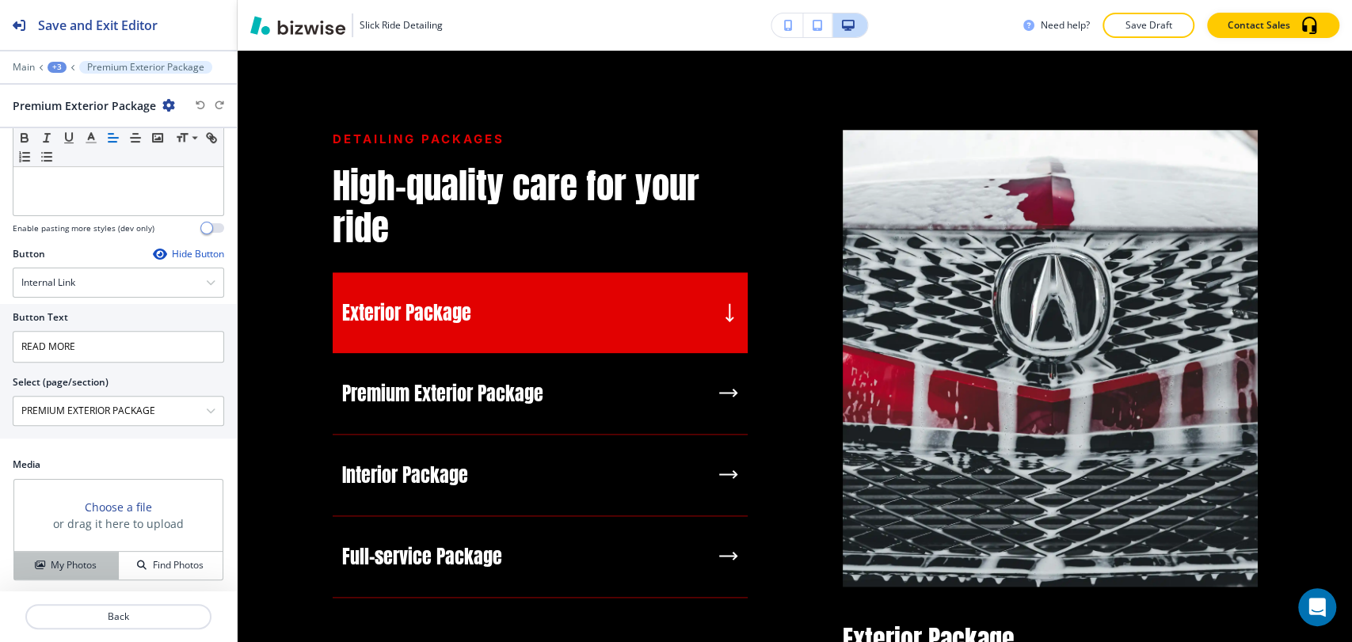
click at [97, 562] on div "My Photos" at bounding box center [66, 565] width 104 height 14
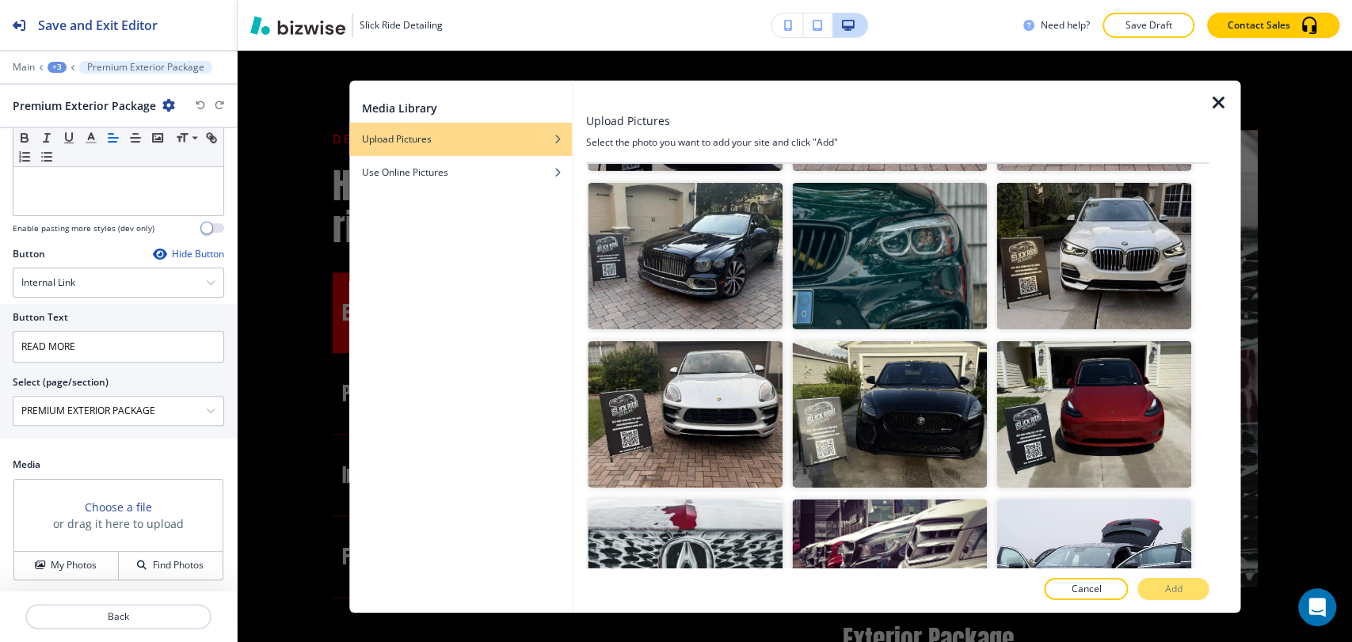
scroll to position [1927, 0]
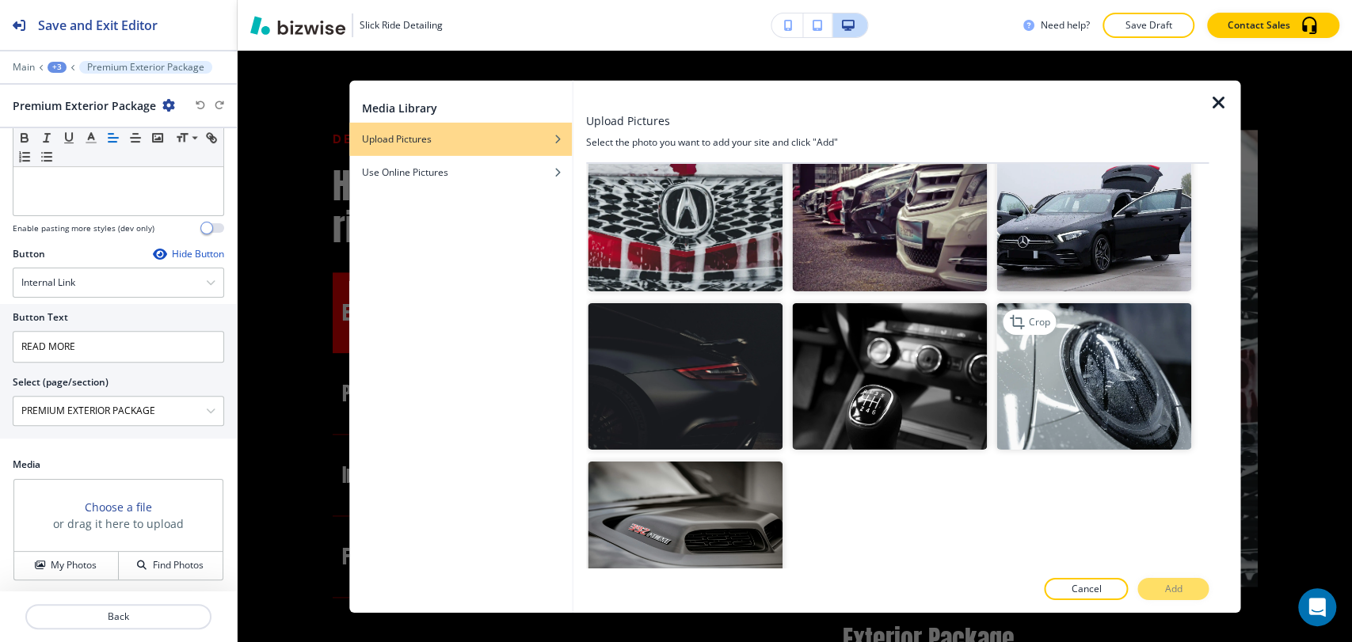
click at [1104, 325] on img "button" at bounding box center [1094, 376] width 195 height 147
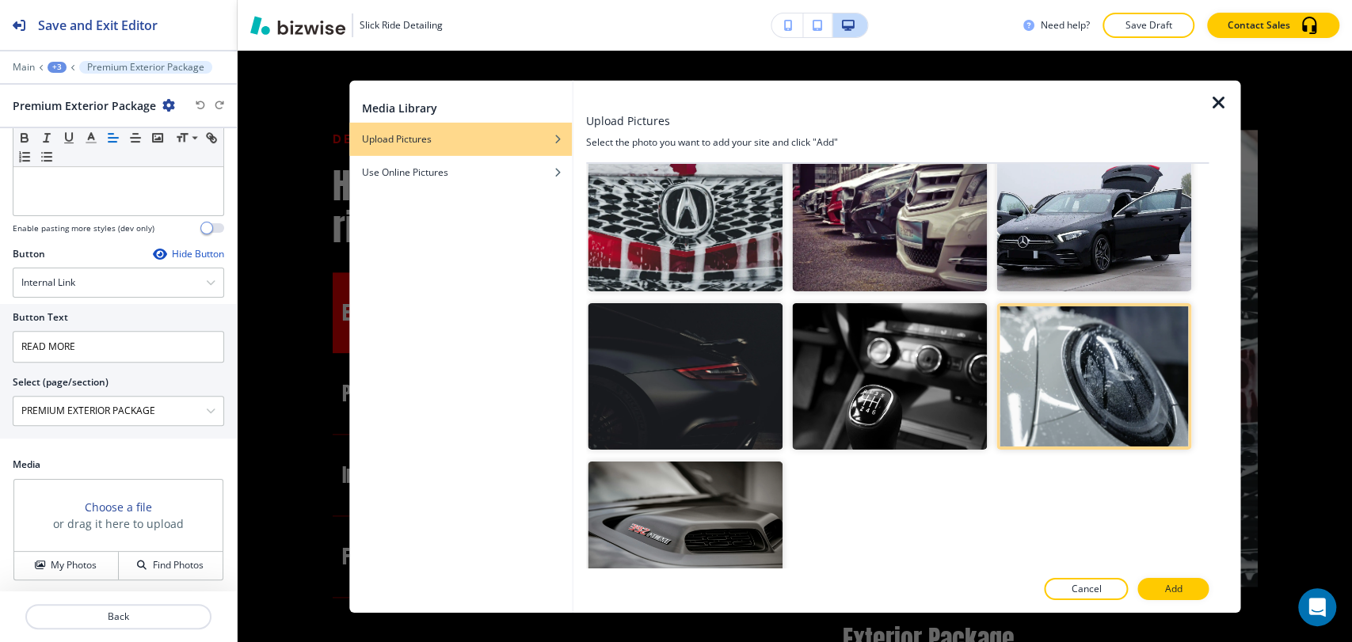
click at [1176, 586] on p "Add" at bounding box center [1173, 589] width 17 height 14
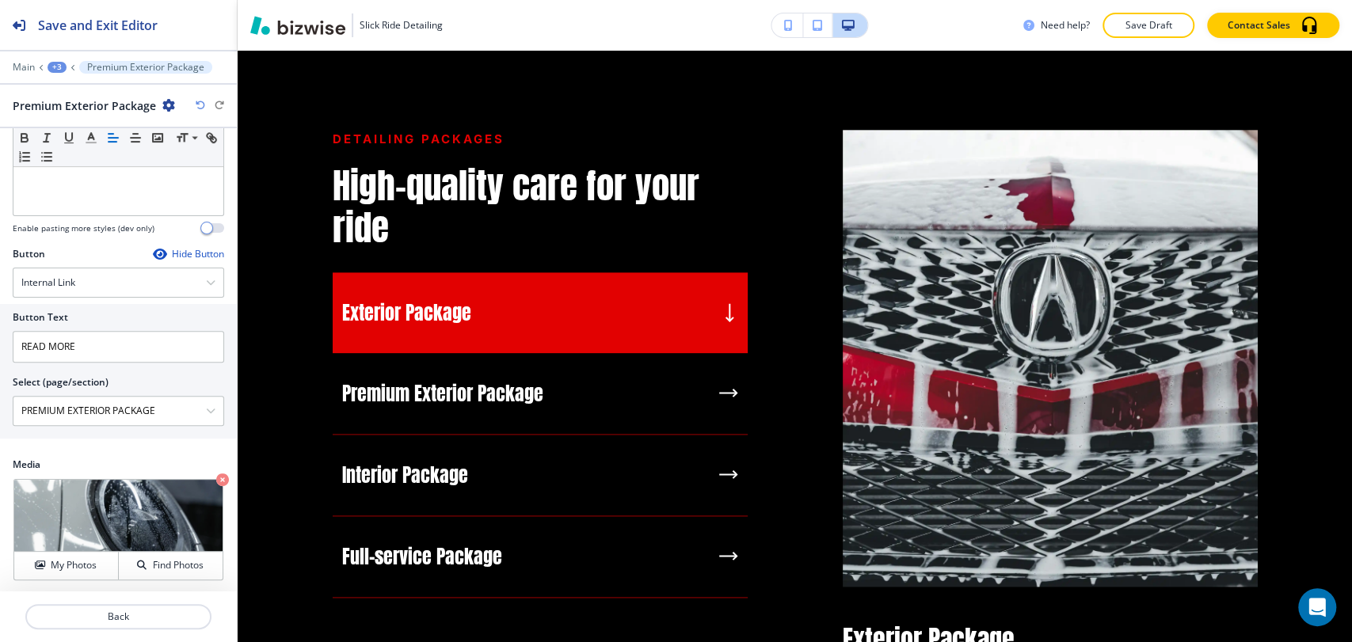
click at [58, 66] on div "+3" at bounding box center [57, 67] width 19 height 11
click at [103, 160] on button "High-quality care for your ride" at bounding box center [98, 149] width 101 height 29
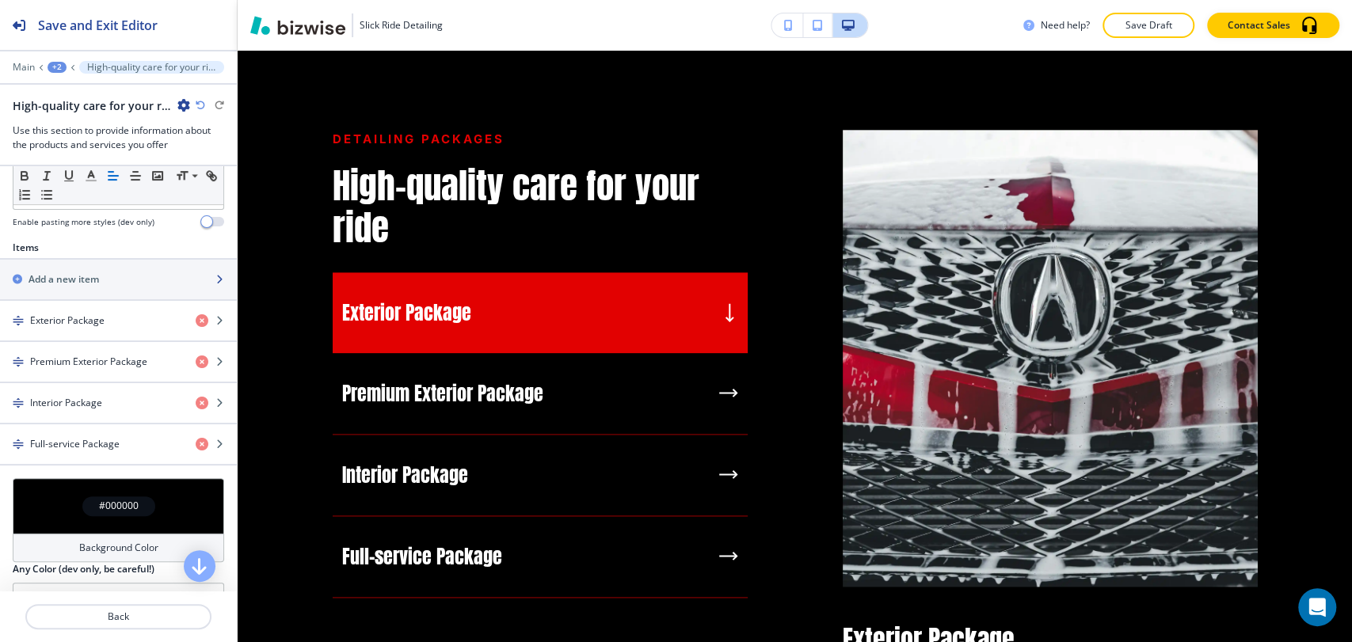
scroll to position [528, 0]
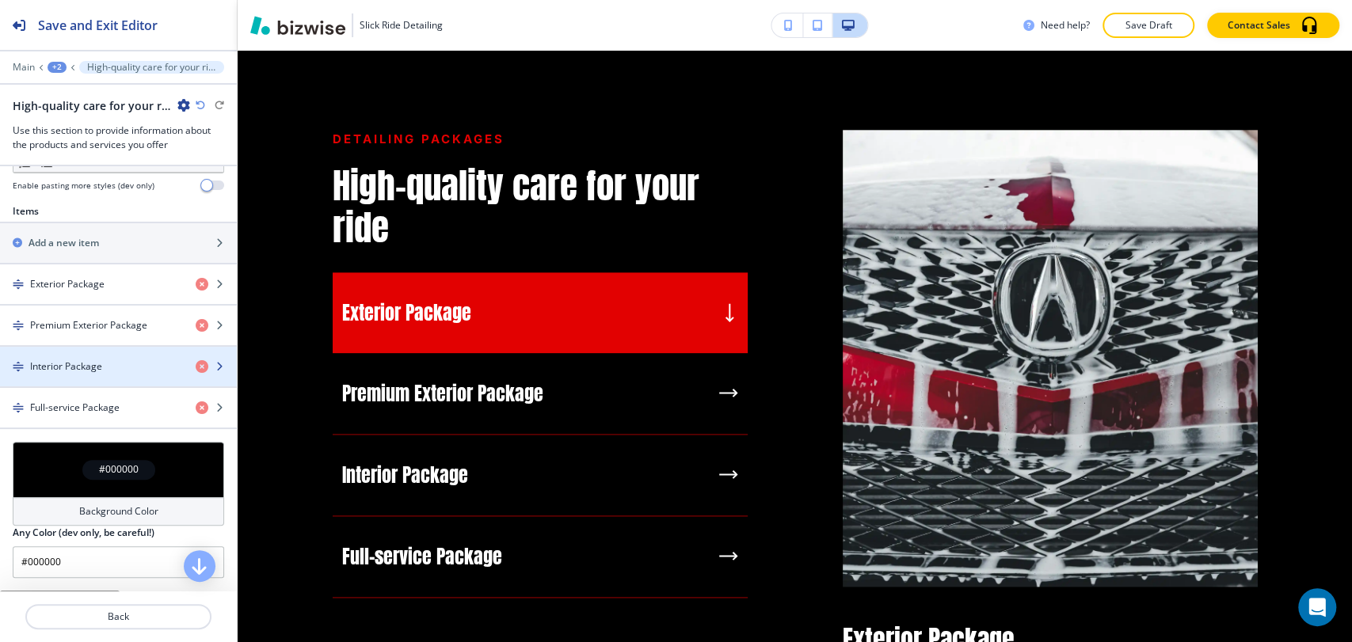
click at [135, 353] on div "button" at bounding box center [118, 353] width 237 height 13
click at [108, 366] on div "Interior Package" at bounding box center [91, 367] width 183 height 14
click at [109, 364] on div "Interior Package" at bounding box center [91, 367] width 183 height 14
click at [153, 364] on div "Interior Package" at bounding box center [91, 367] width 183 height 14
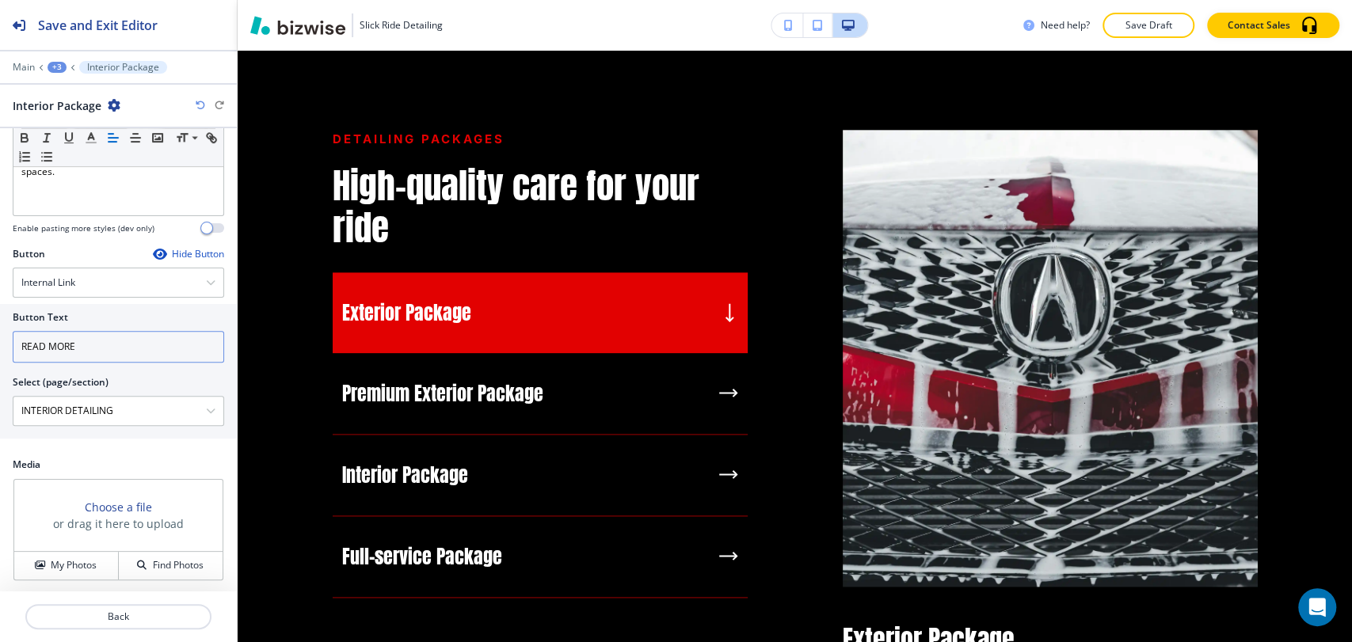
scroll to position [0, 0]
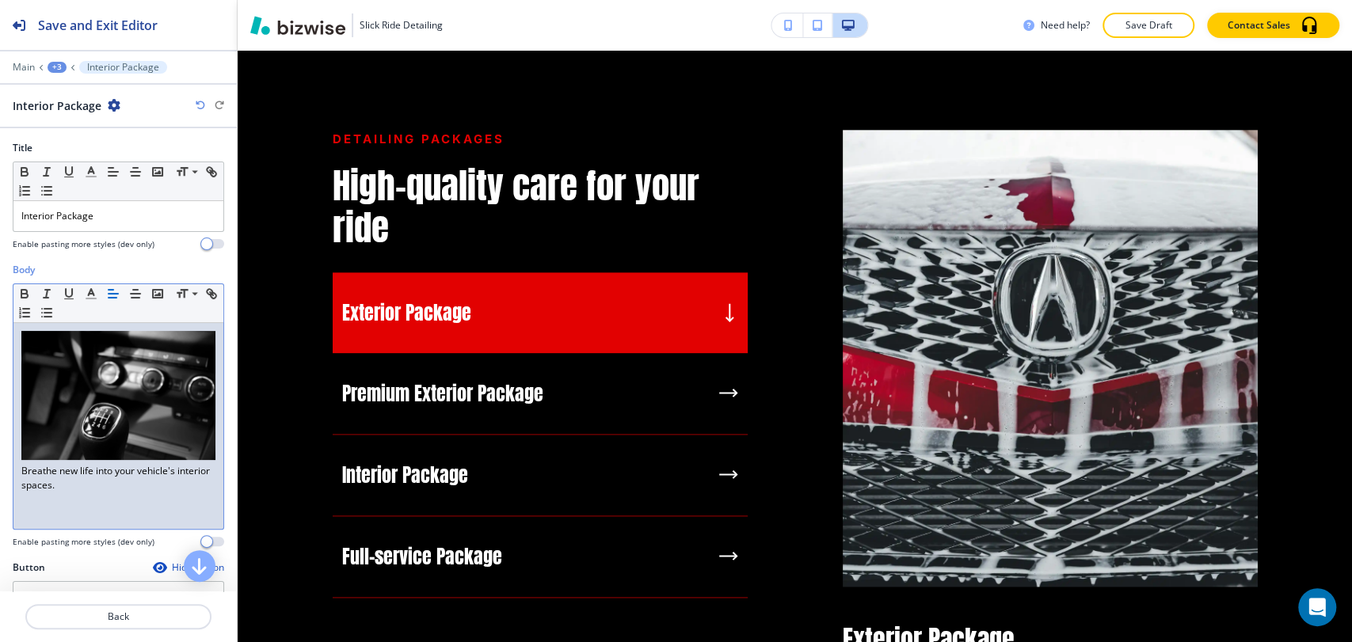
click at [21, 456] on p "Breathe new life into your vehicle's interior spaces." at bounding box center [118, 412] width 194 height 162
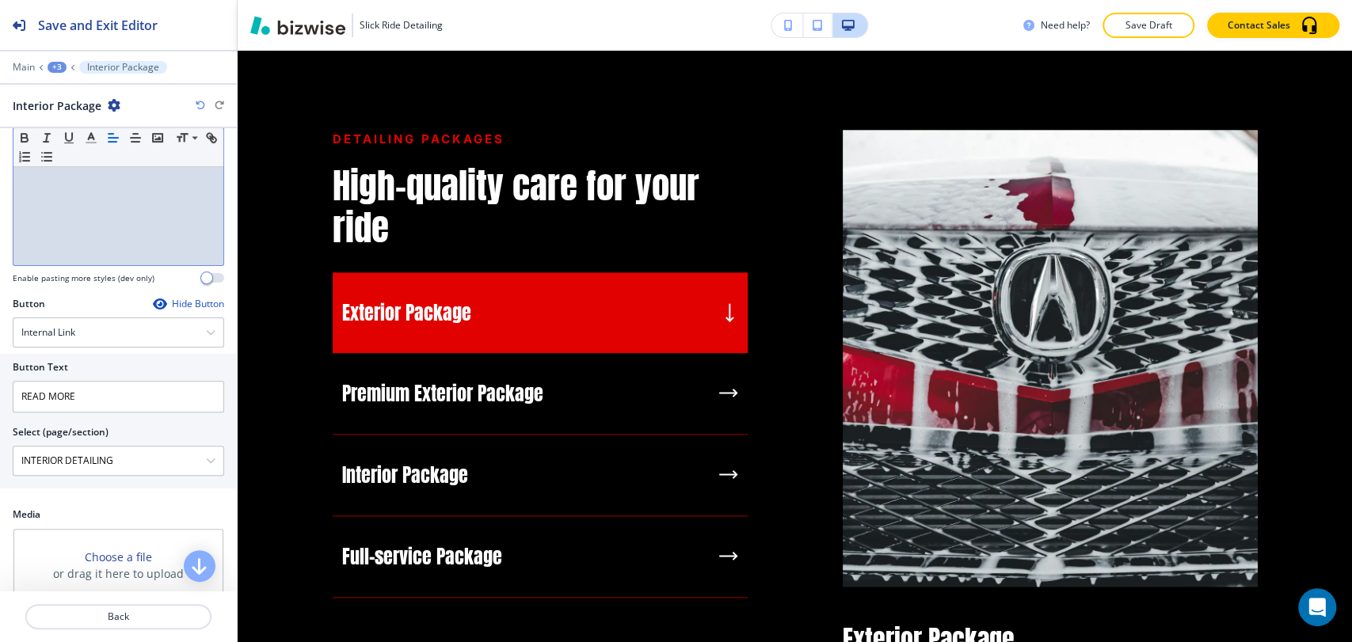
scroll to position [314, 0]
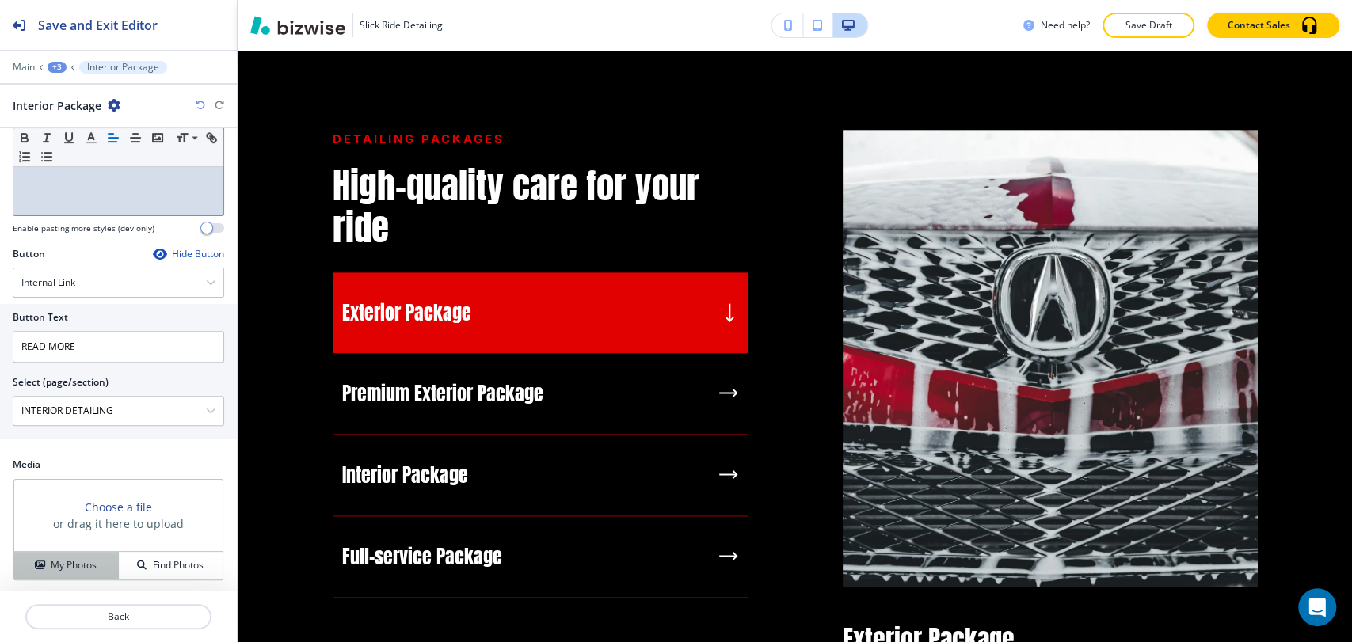
click at [88, 561] on h4 "My Photos" at bounding box center [74, 565] width 46 height 14
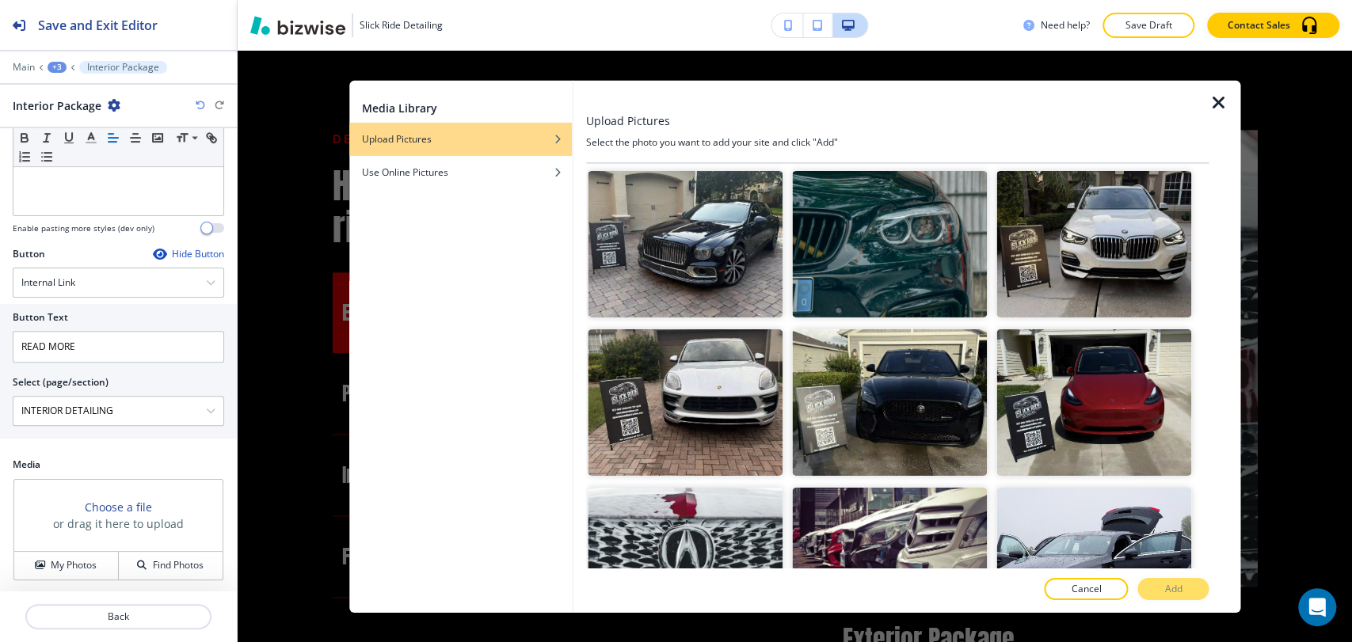
scroll to position [1927, 0]
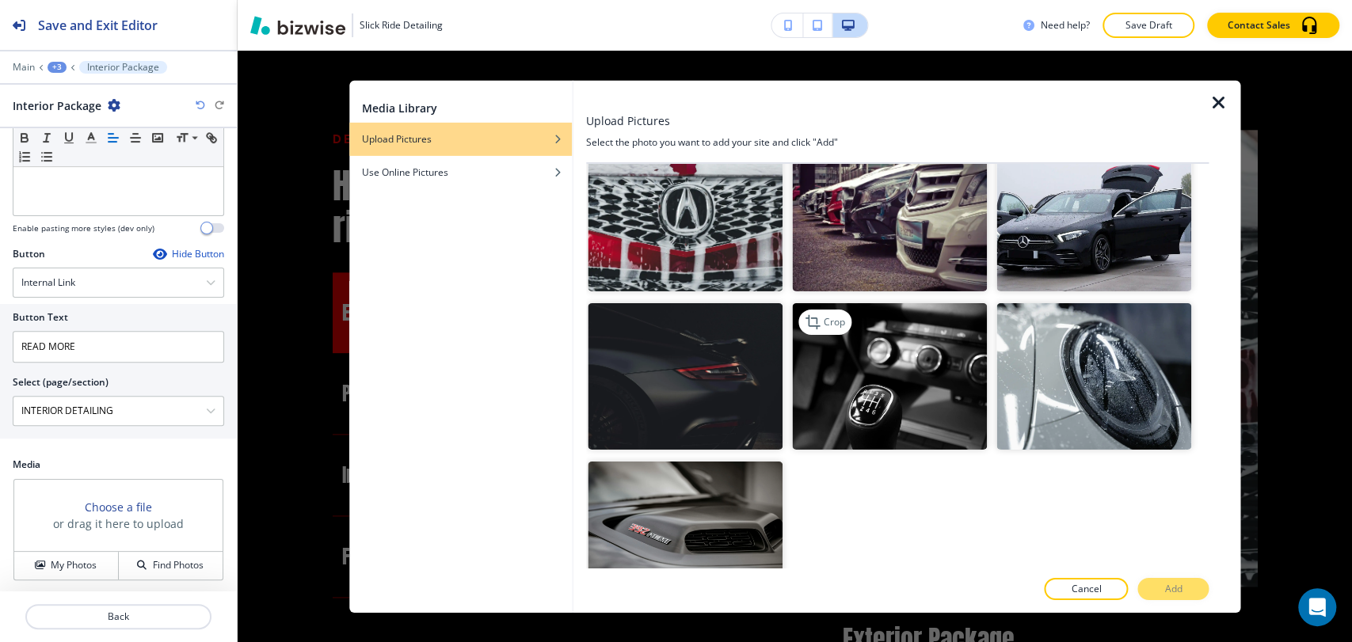
click at [911, 344] on img "button" at bounding box center [889, 376] width 195 height 147
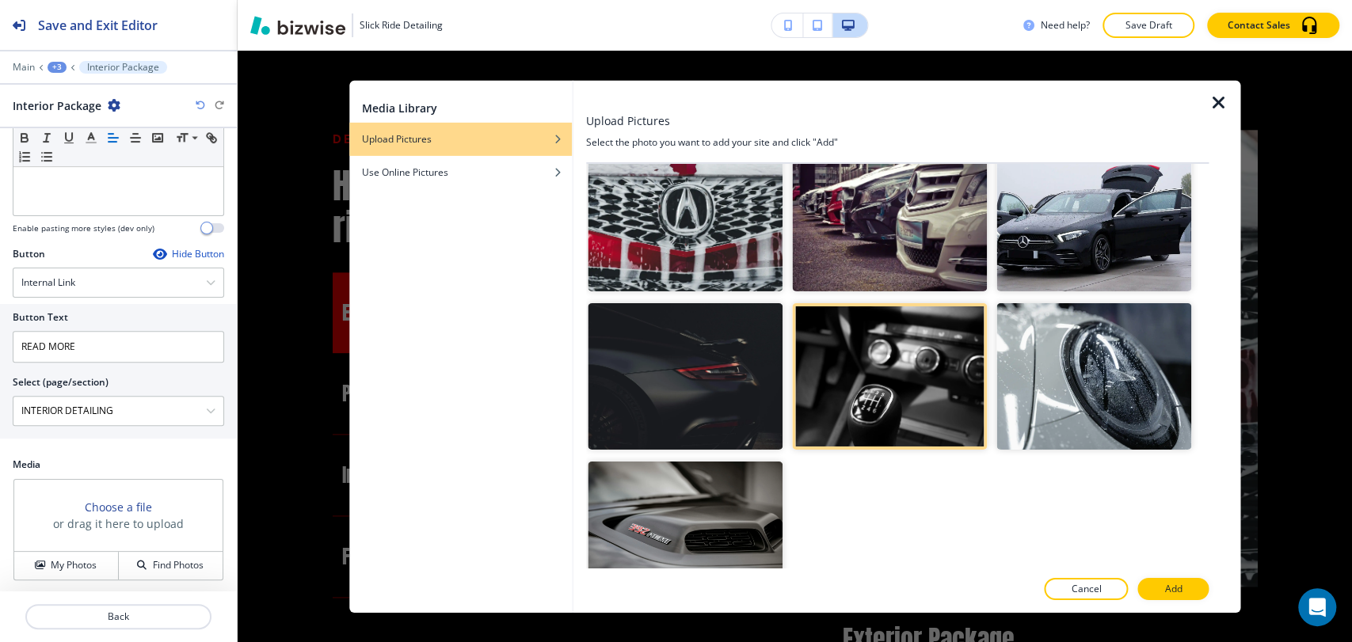
click at [1187, 600] on div at bounding box center [897, 606] width 623 height 13
click at [1182, 591] on button "Add" at bounding box center [1173, 589] width 71 height 22
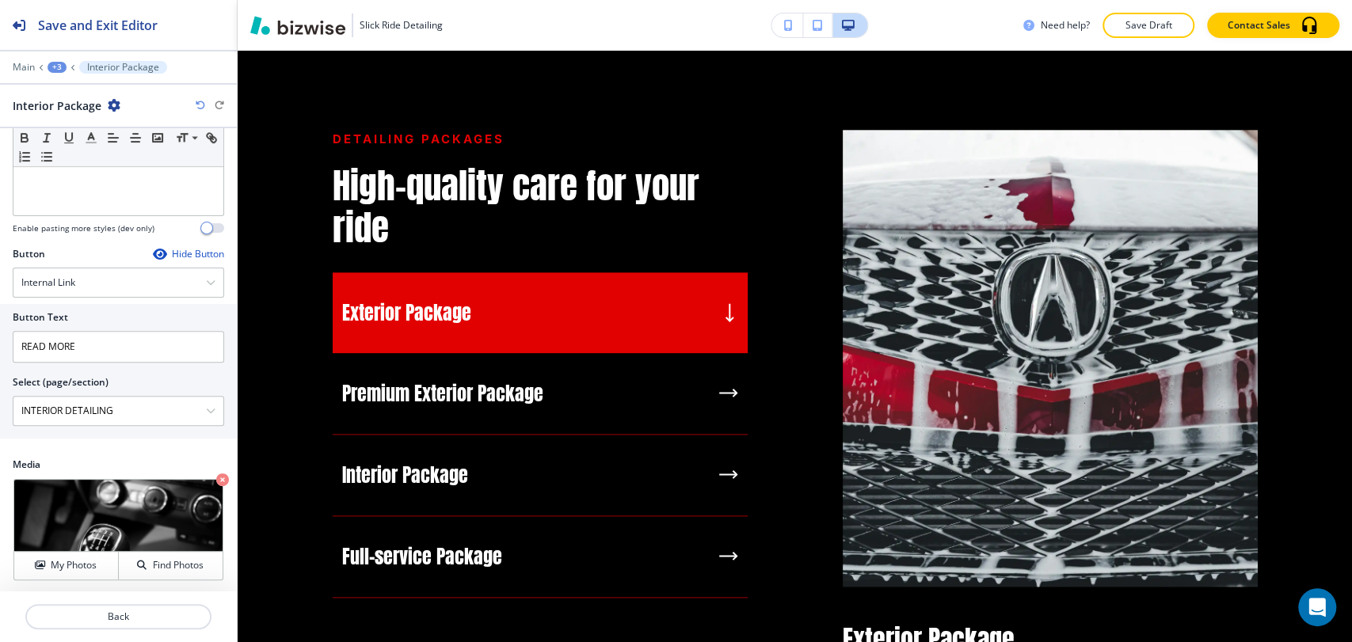
click at [54, 71] on div "+3" at bounding box center [57, 67] width 19 height 11
click at [69, 155] on button "High-quality care for your ride" at bounding box center [98, 149] width 101 height 29
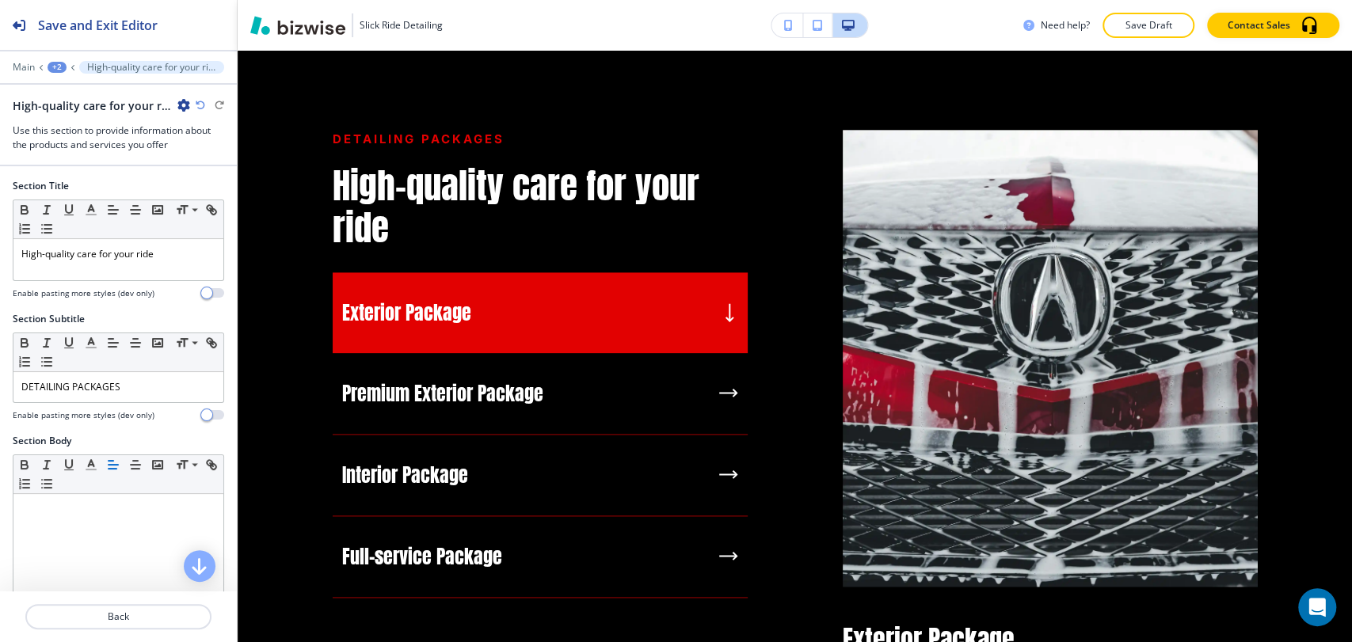
scroll to position [607, 0]
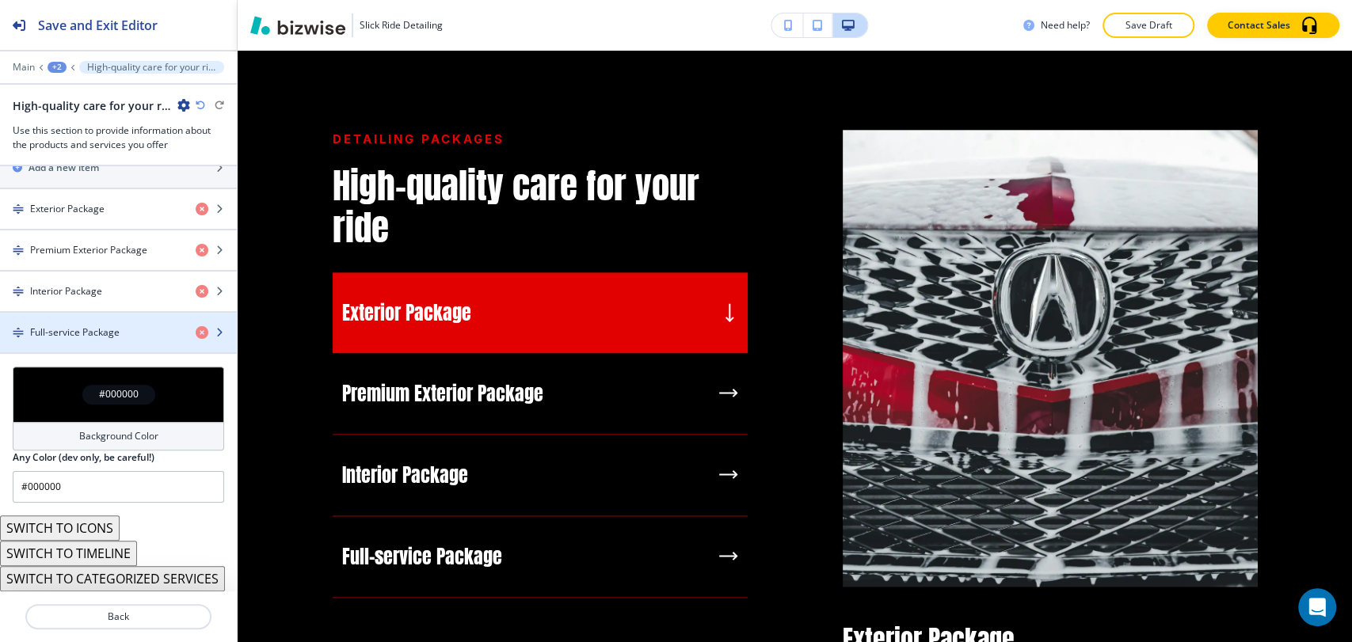
click at [87, 340] on div "button" at bounding box center [118, 346] width 237 height 13
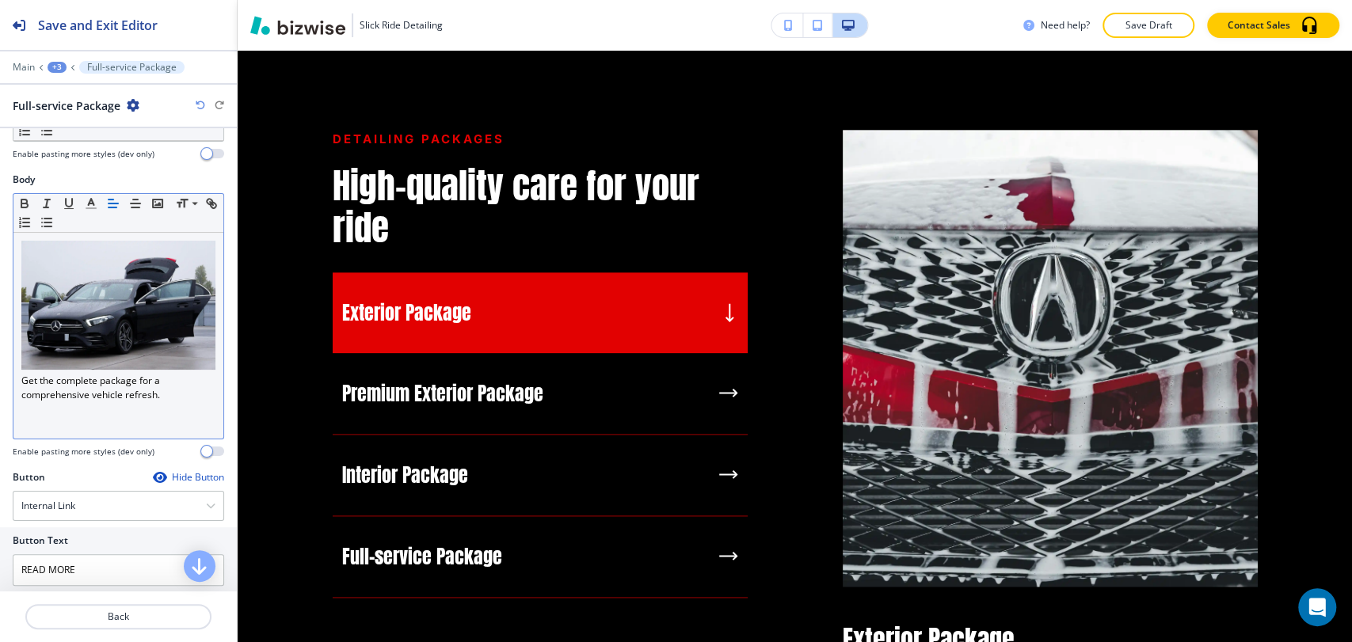
scroll to position [0, 0]
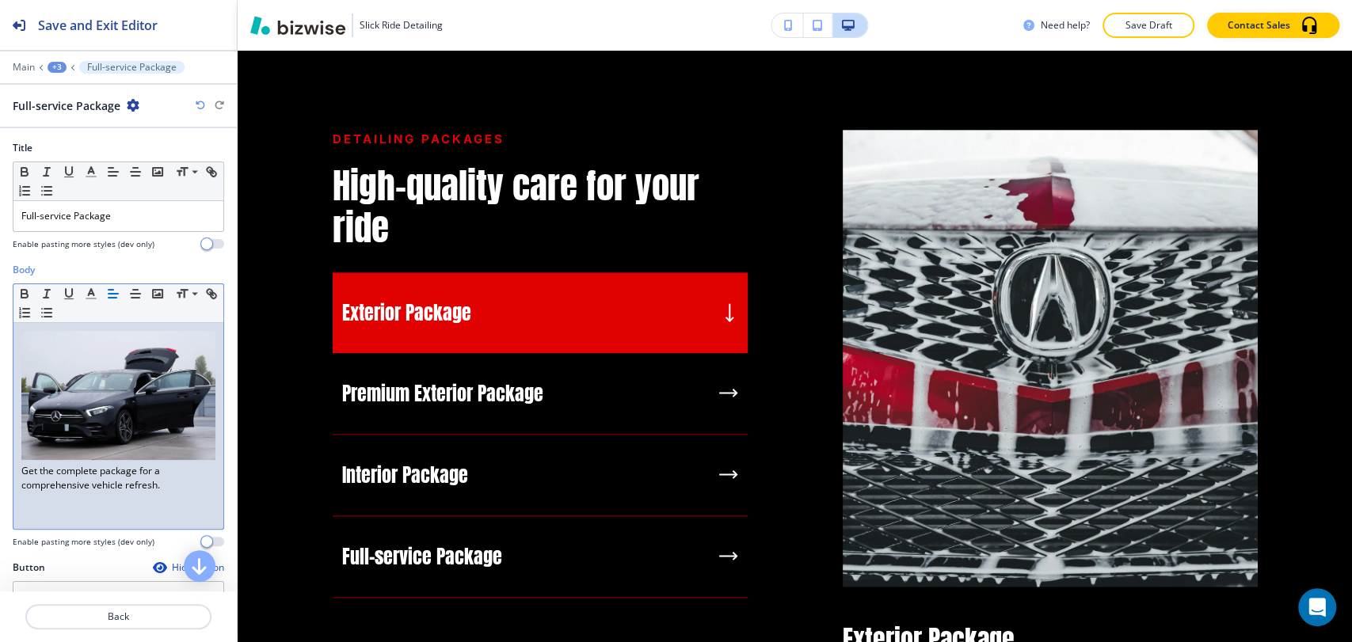
click at [19, 458] on div "Get the complete package for a comprehensive vehicle refresh." at bounding box center [118, 426] width 210 height 206
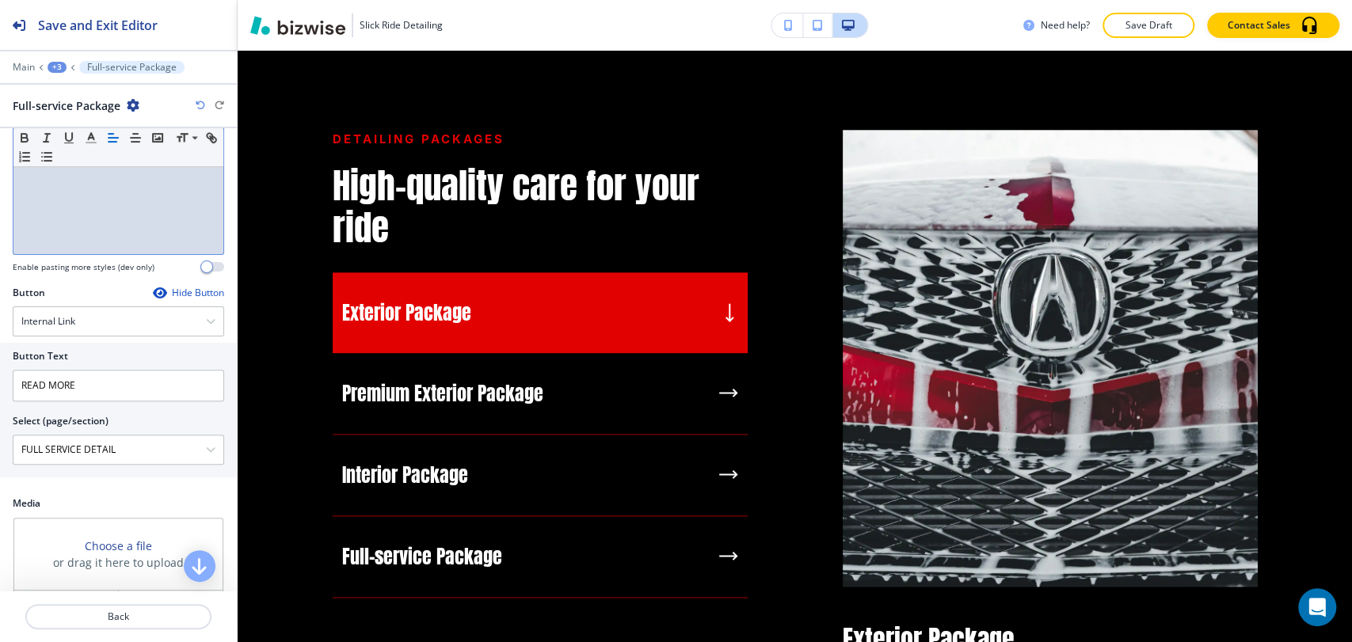
scroll to position [314, 0]
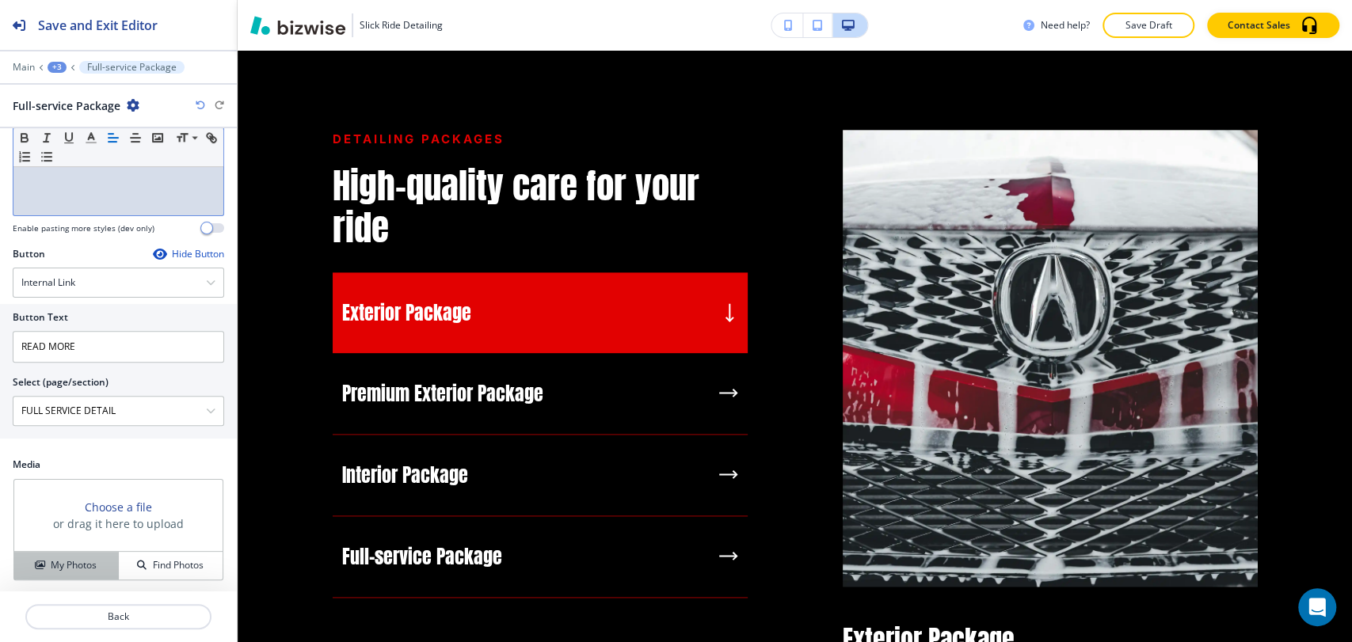
click at [82, 558] on h4 "My Photos" at bounding box center [74, 565] width 46 height 14
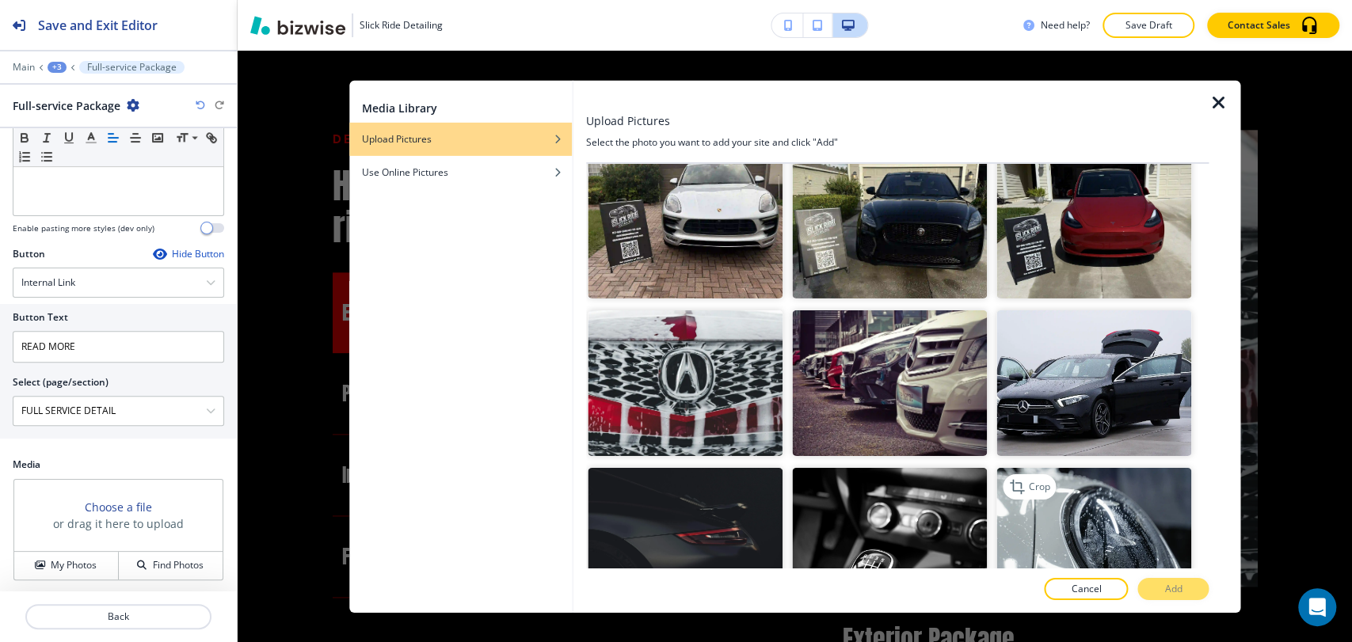
scroll to position [1750, 0]
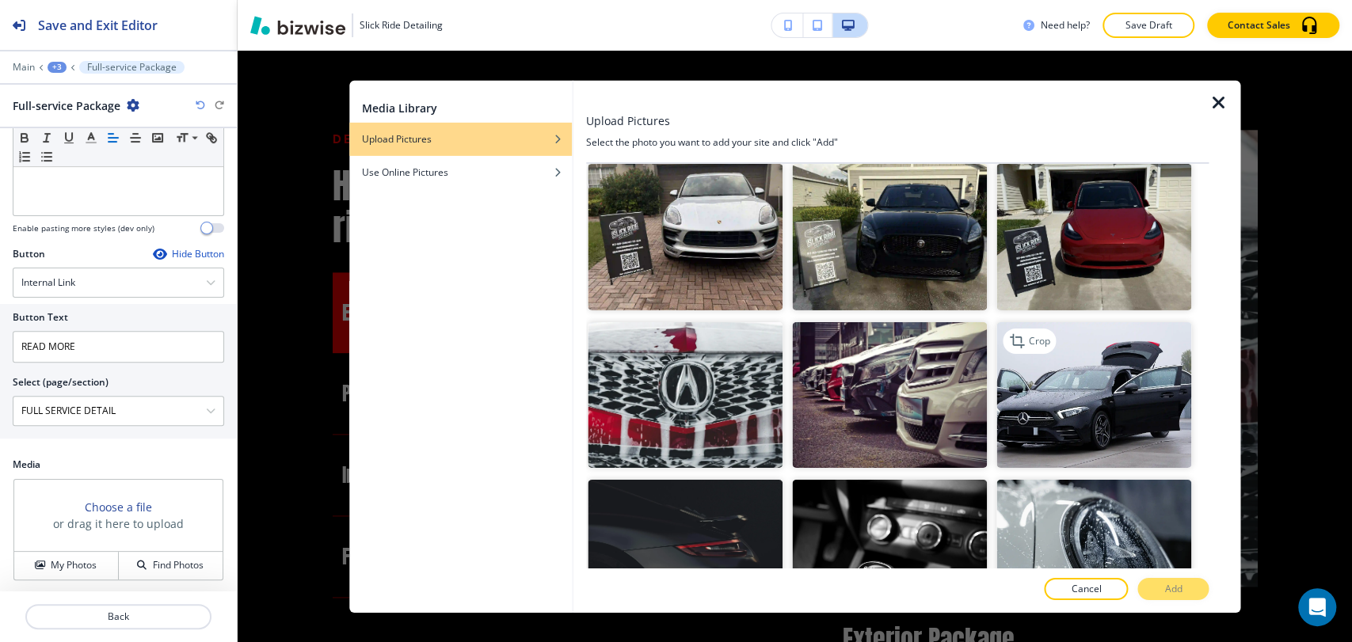
click at [1070, 362] on img "button" at bounding box center [1094, 395] width 195 height 147
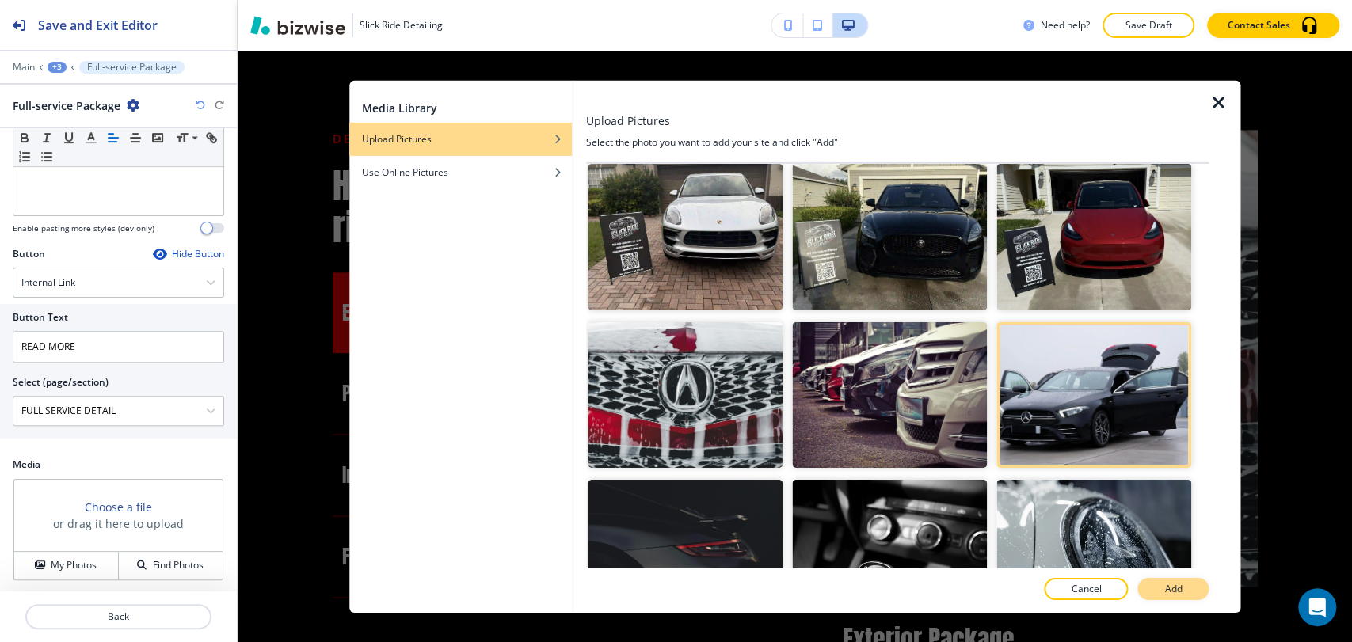
click at [1203, 595] on button "Add" at bounding box center [1173, 589] width 71 height 22
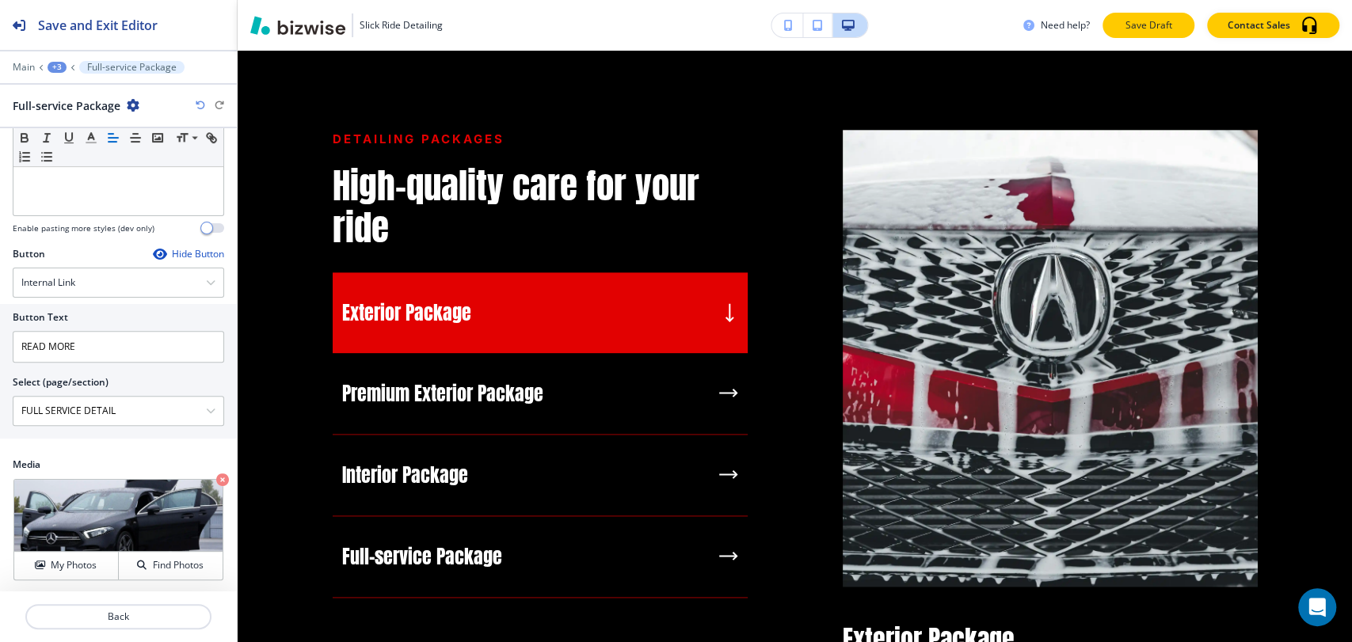
click at [1109, 21] on button "Save Draft" at bounding box center [1149, 25] width 92 height 25
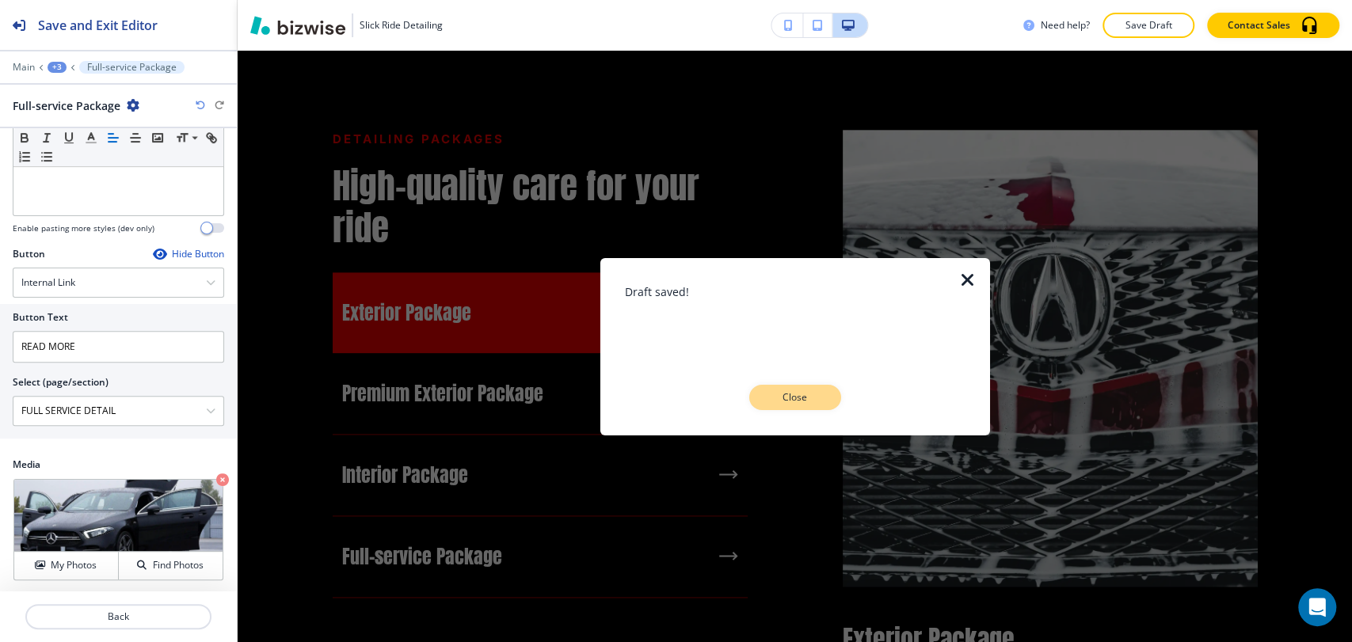
click at [817, 393] on p "Close" at bounding box center [795, 398] width 51 height 14
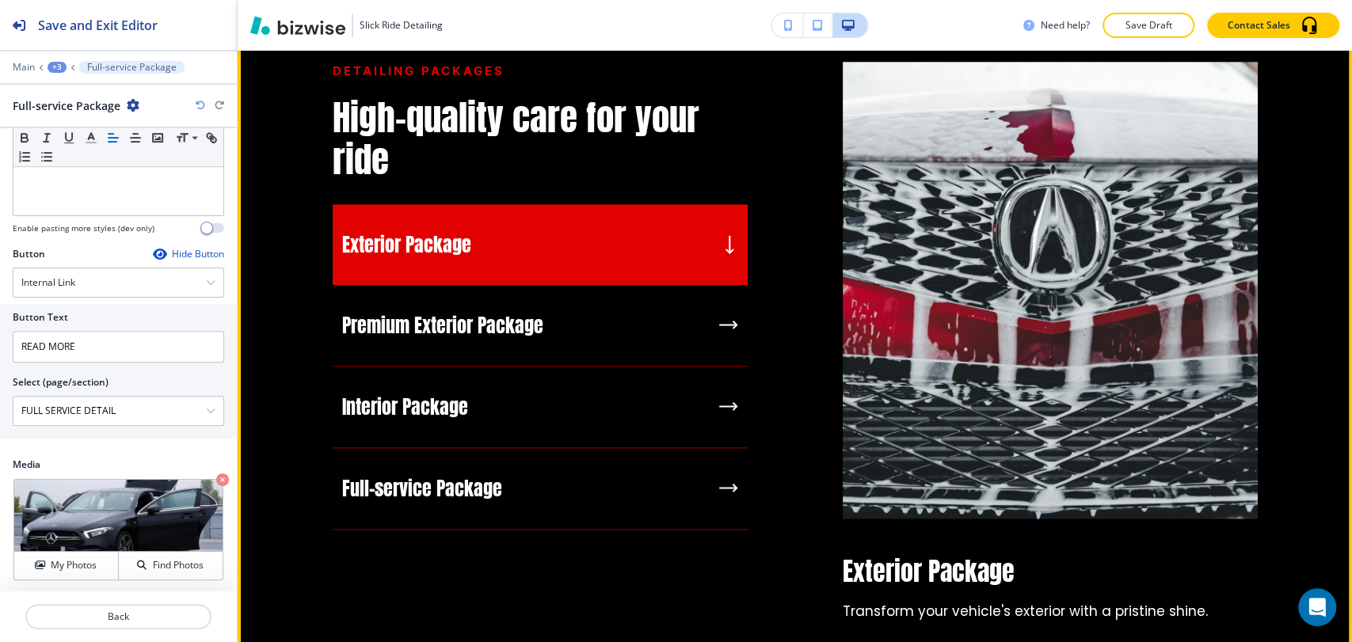
scroll to position [1323, 0]
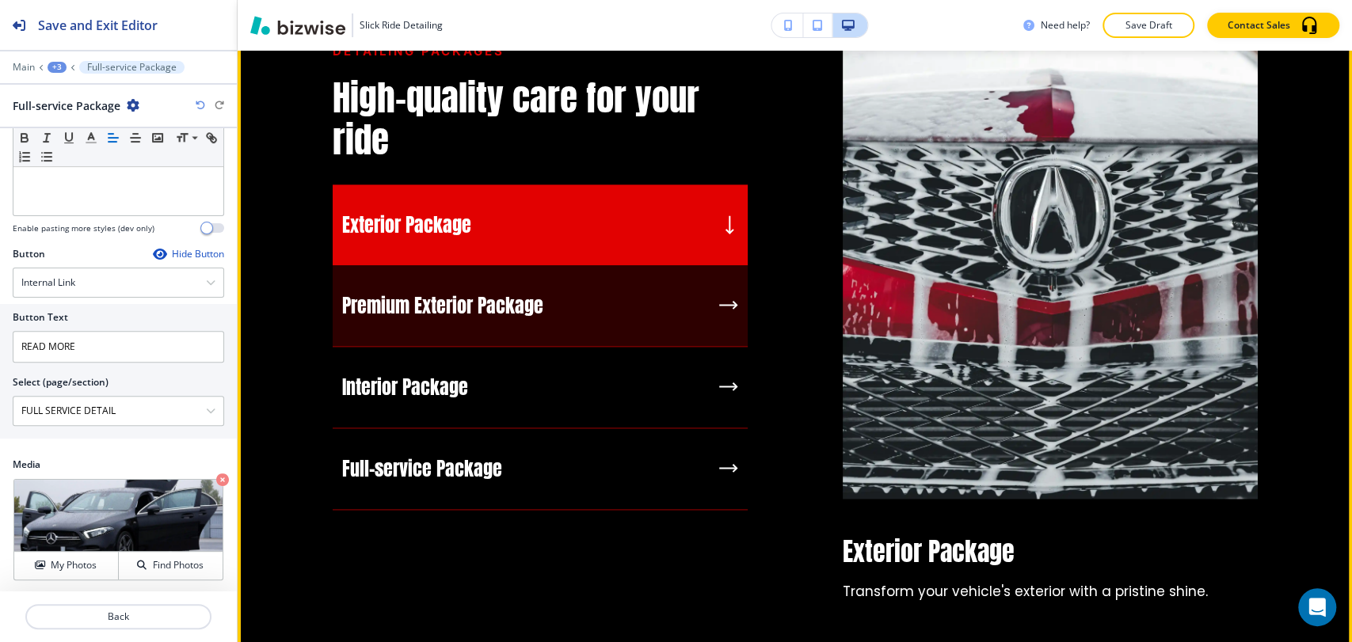
click at [727, 300] on icon "button" at bounding box center [728, 305] width 19 height 10
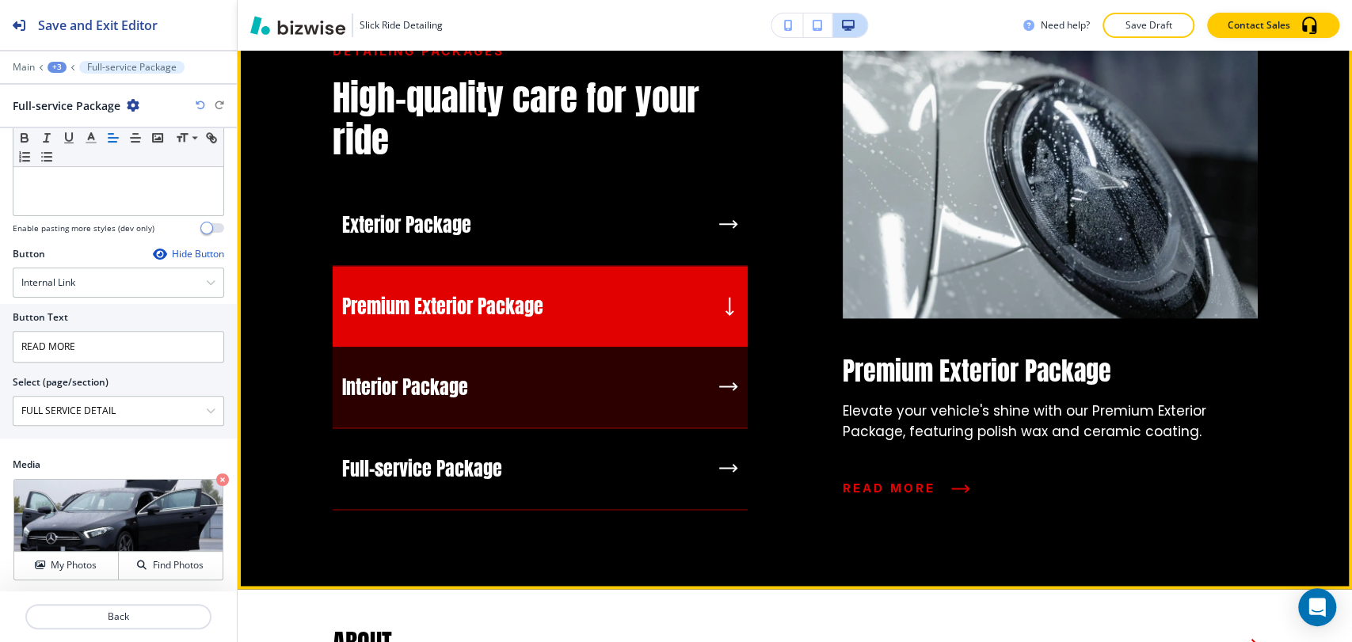
click at [727, 387] on icon "button" at bounding box center [728, 387] width 16 height 0
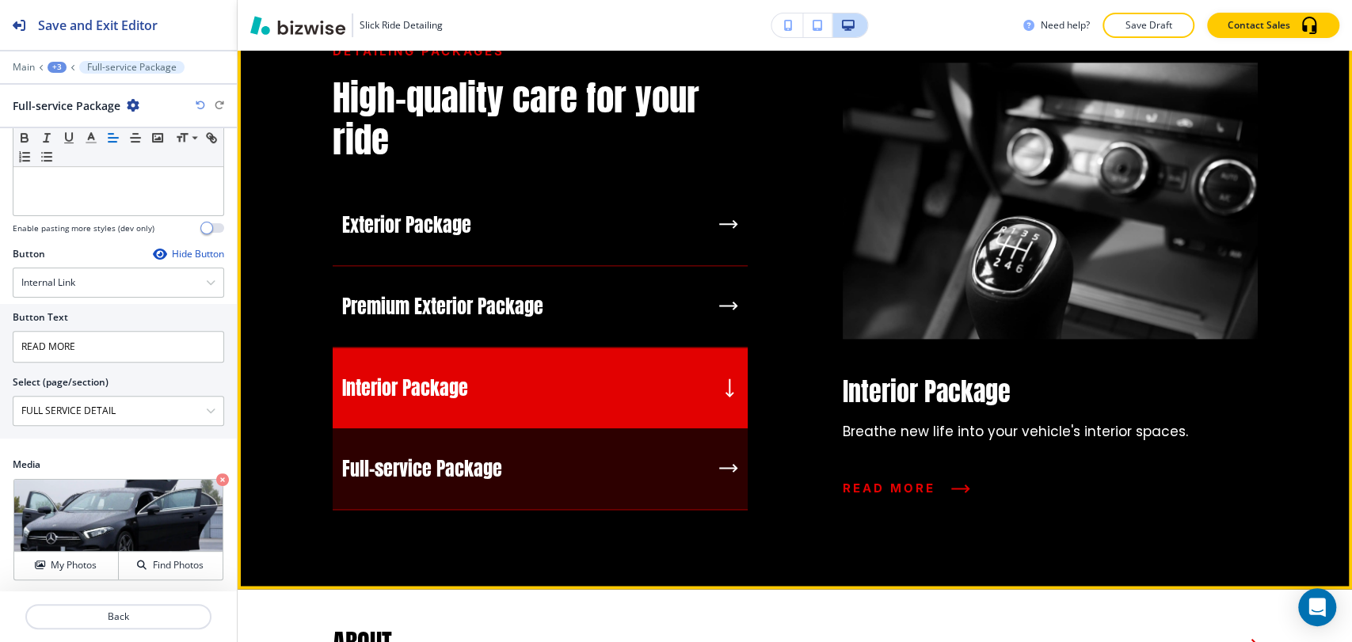
click at [719, 462] on div "button" at bounding box center [728, 469] width 19 height 14
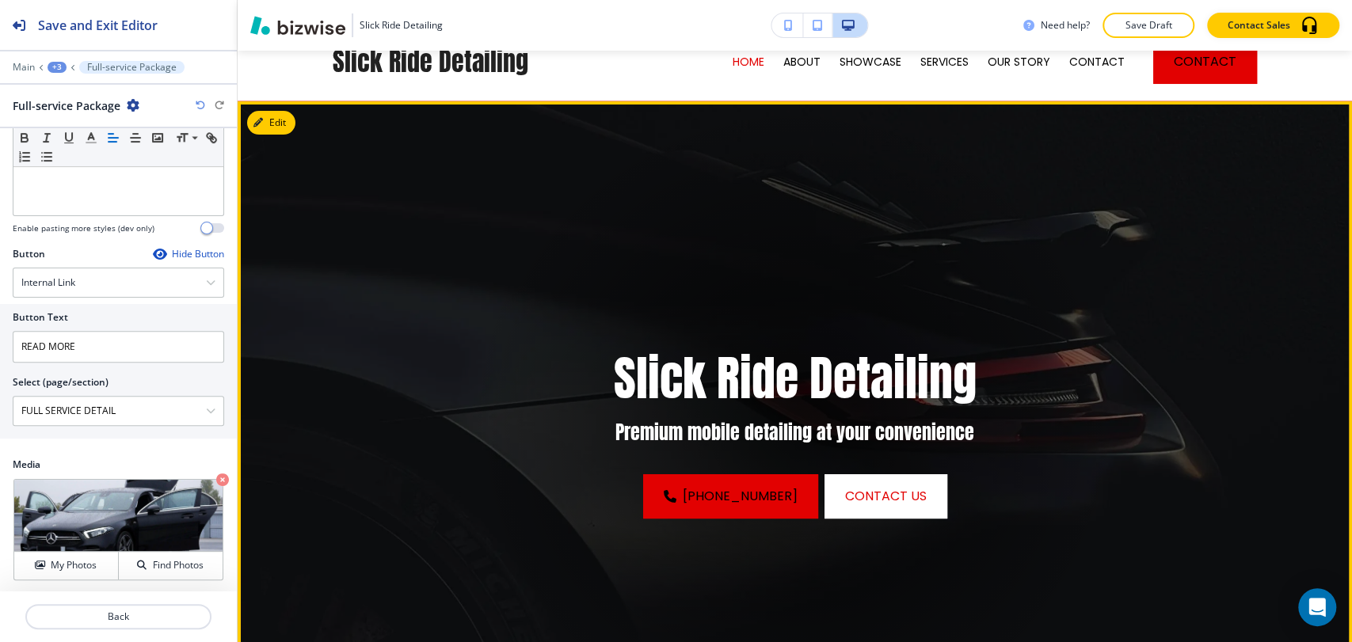
scroll to position [0, 0]
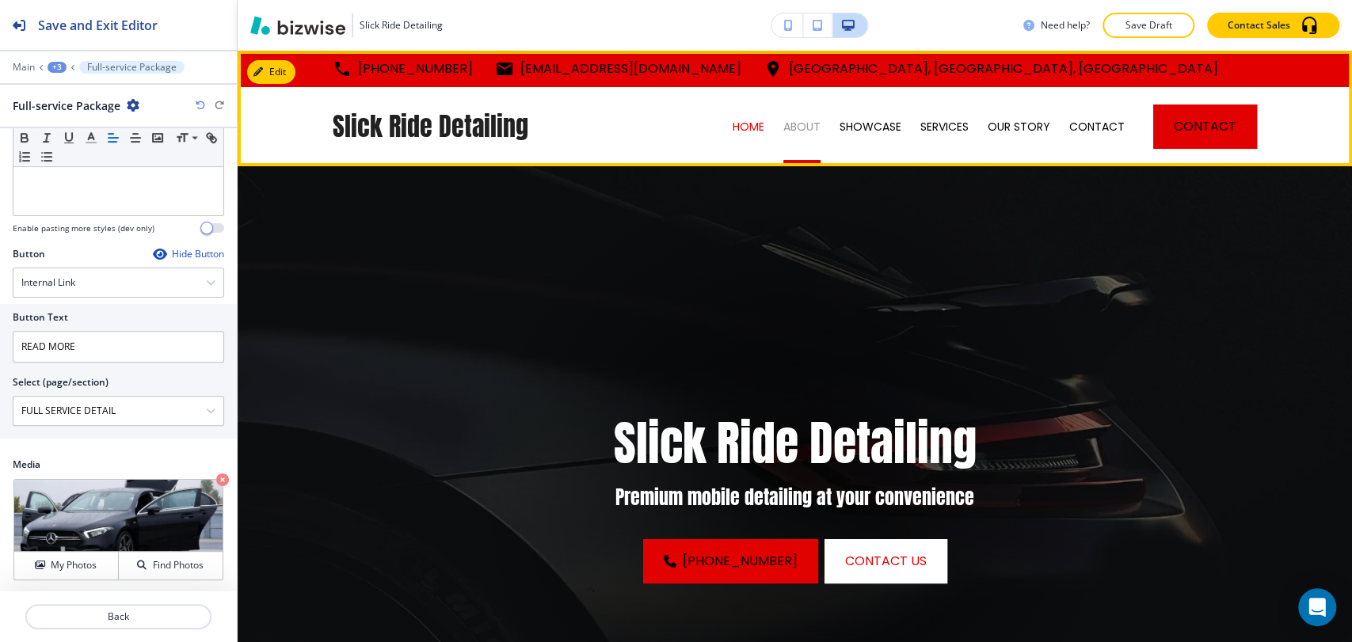
click at [804, 127] on p "ABOUT" at bounding box center [801, 127] width 37 height 16
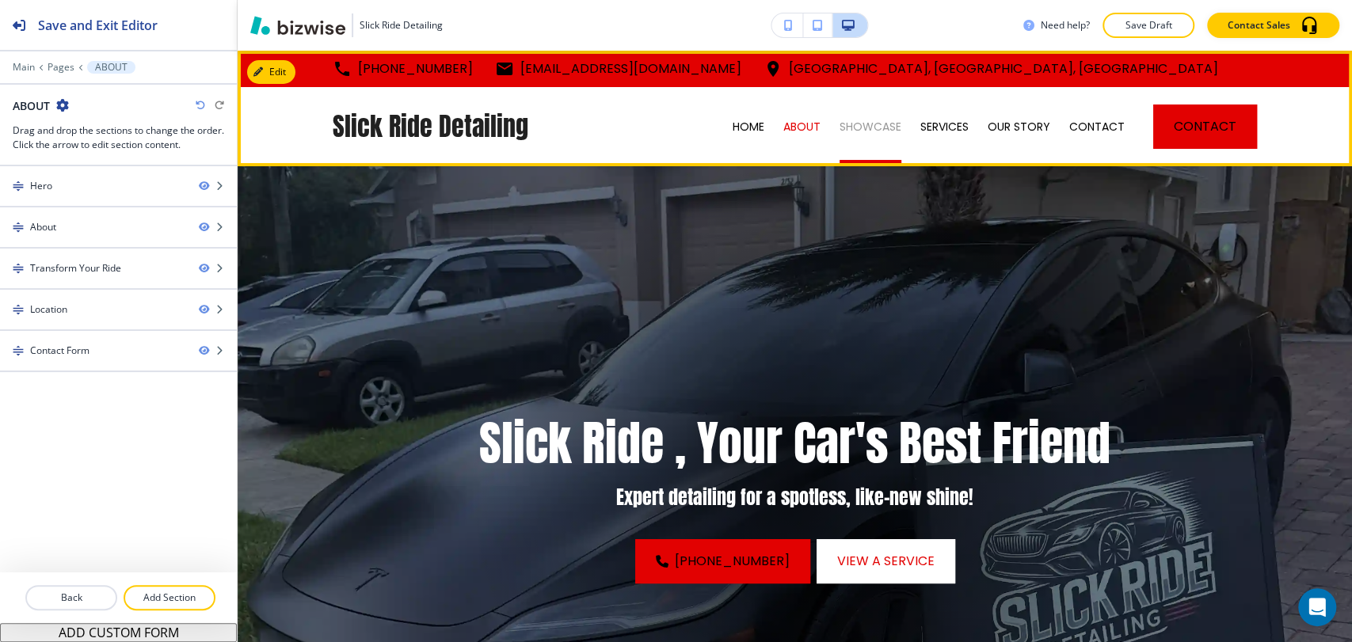
click at [855, 126] on p "SHOWCASE" at bounding box center [871, 127] width 62 height 16
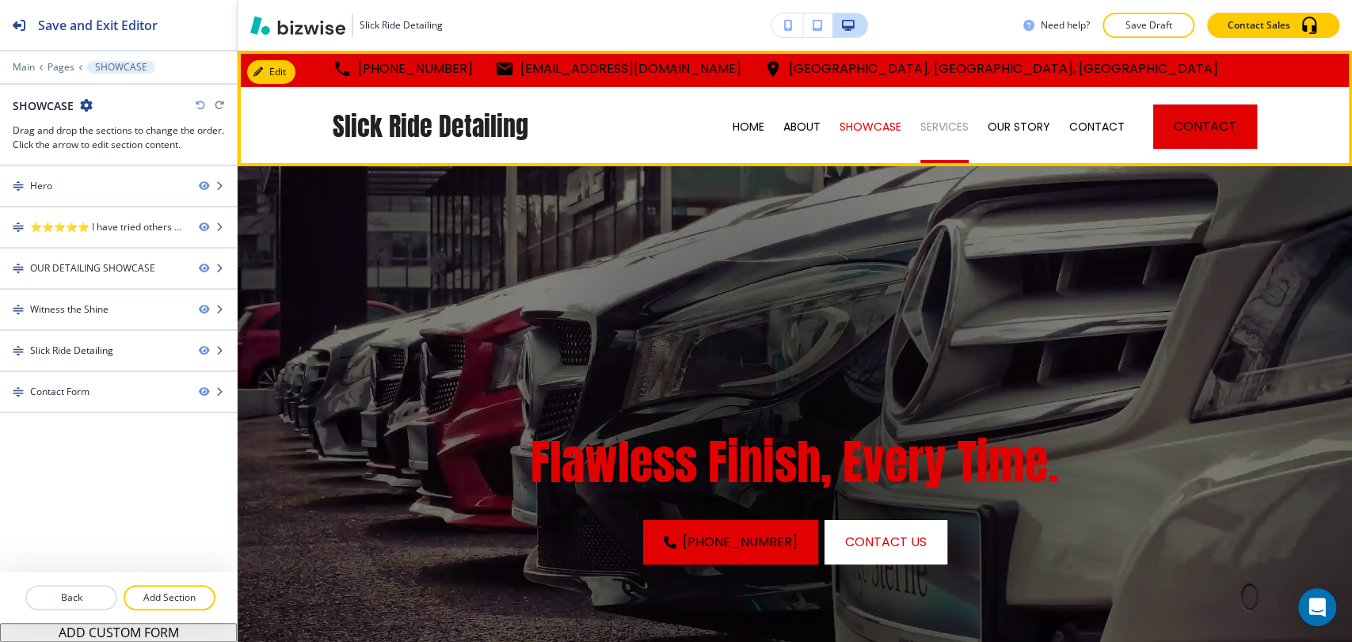
click at [939, 128] on p "SERVICES" at bounding box center [945, 127] width 48 height 16
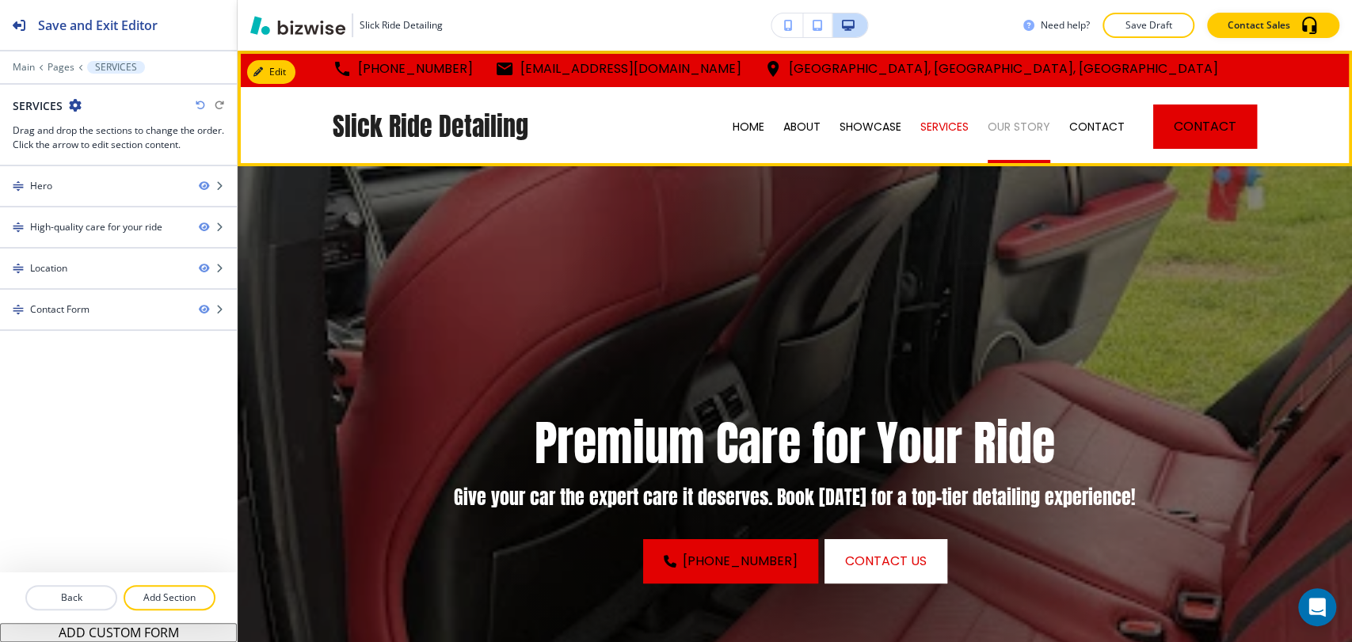
click at [1012, 130] on p "OUR STORY" at bounding box center [1019, 127] width 63 height 16
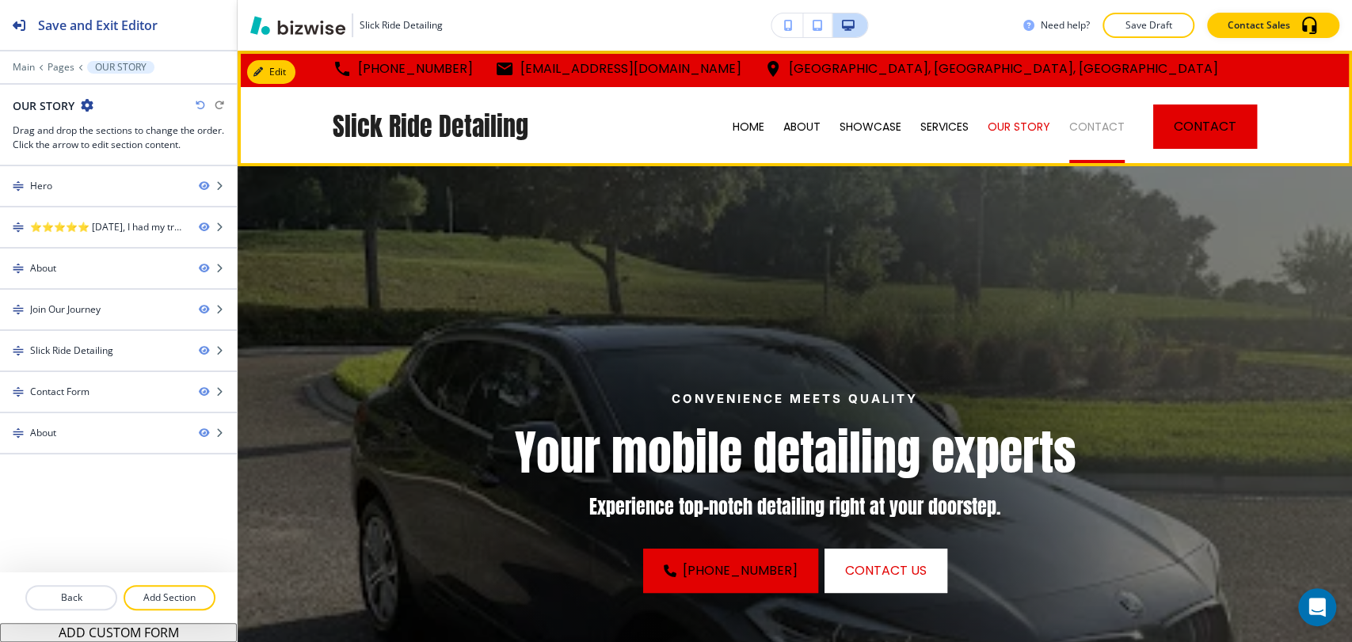
click at [1085, 132] on p "CONTACT" at bounding box center [1096, 127] width 55 height 16
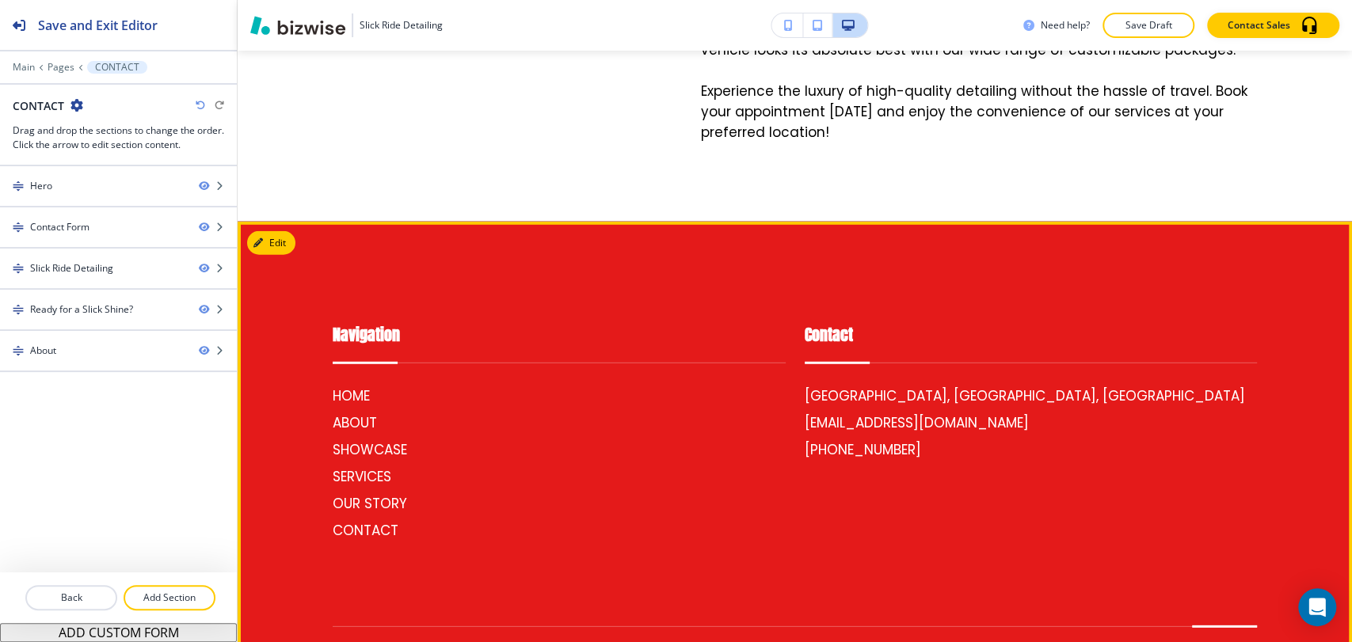
scroll to position [3059, 0]
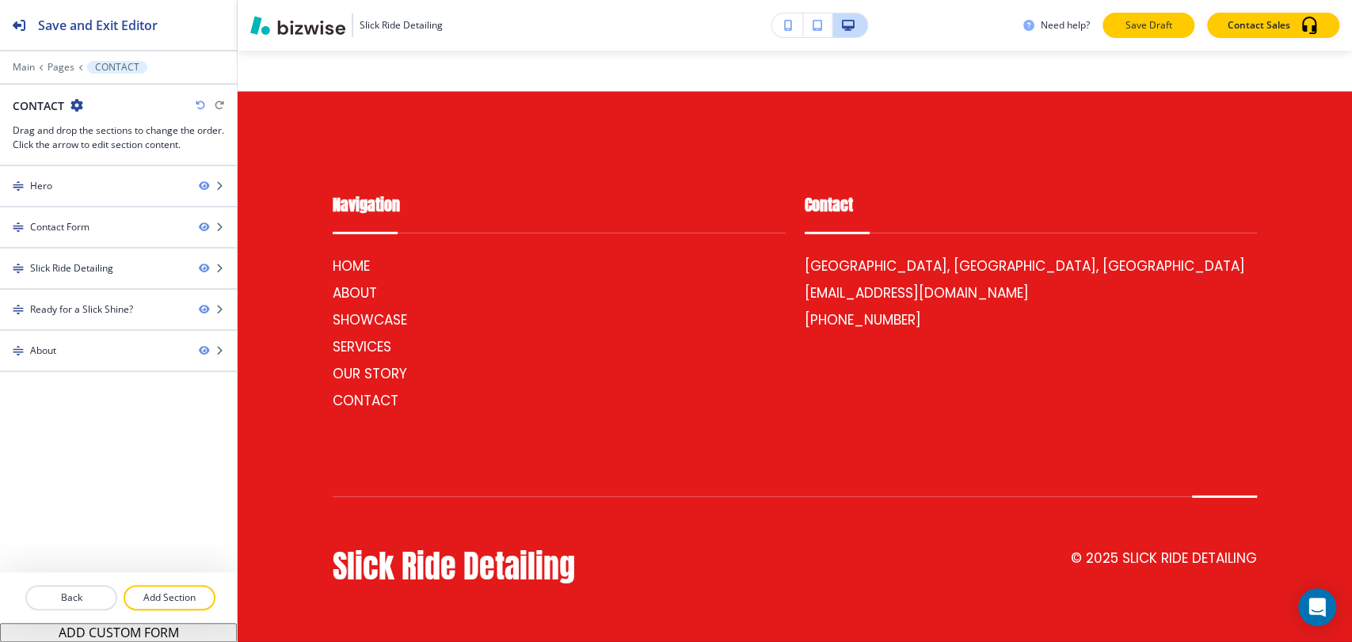
click at [1145, 29] on p "Save Draft" at bounding box center [1148, 25] width 51 height 14
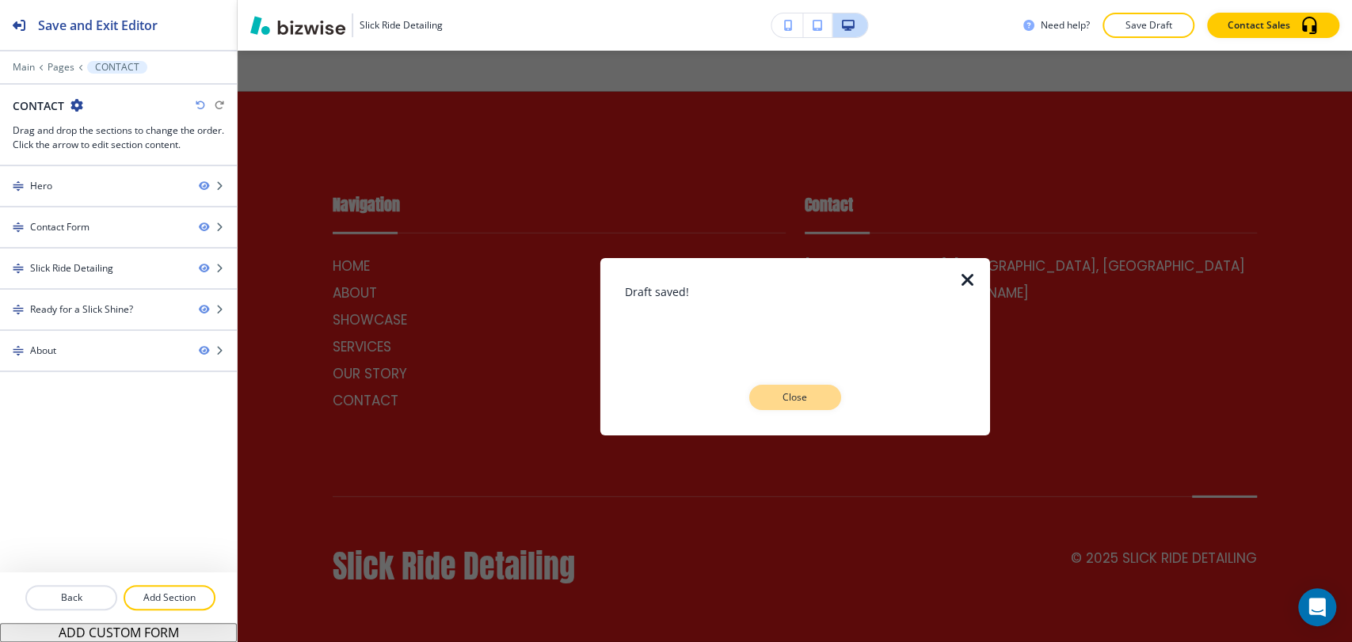
click at [799, 394] on p "Close" at bounding box center [795, 398] width 51 height 14
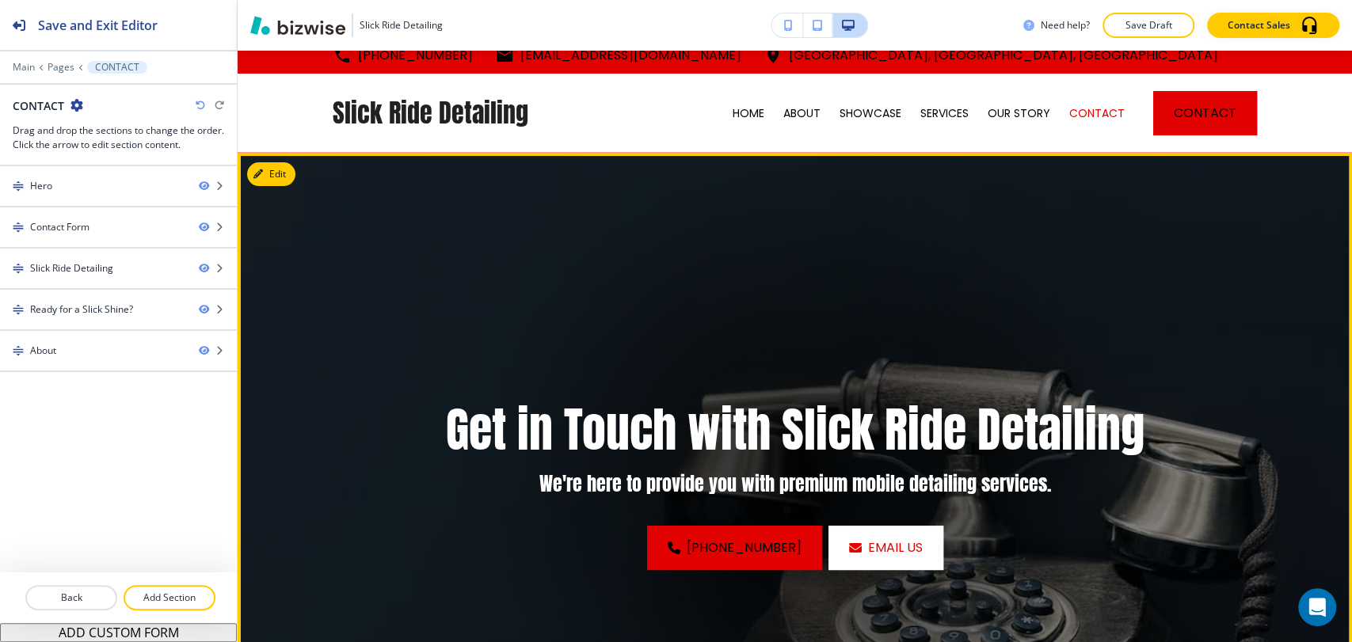
scroll to position [0, 0]
